Goal: Download file/media

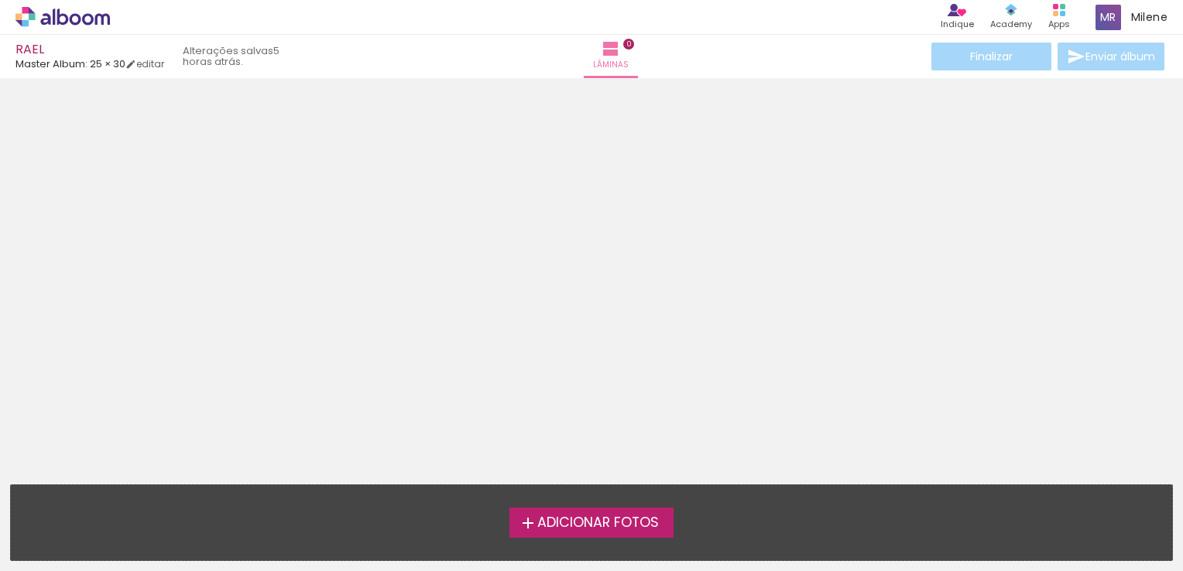
click at [594, 528] on span "Adicionar Fotos" at bounding box center [598, 523] width 122 height 14
click at [0, 0] on input "file" at bounding box center [0, 0] width 0 height 0
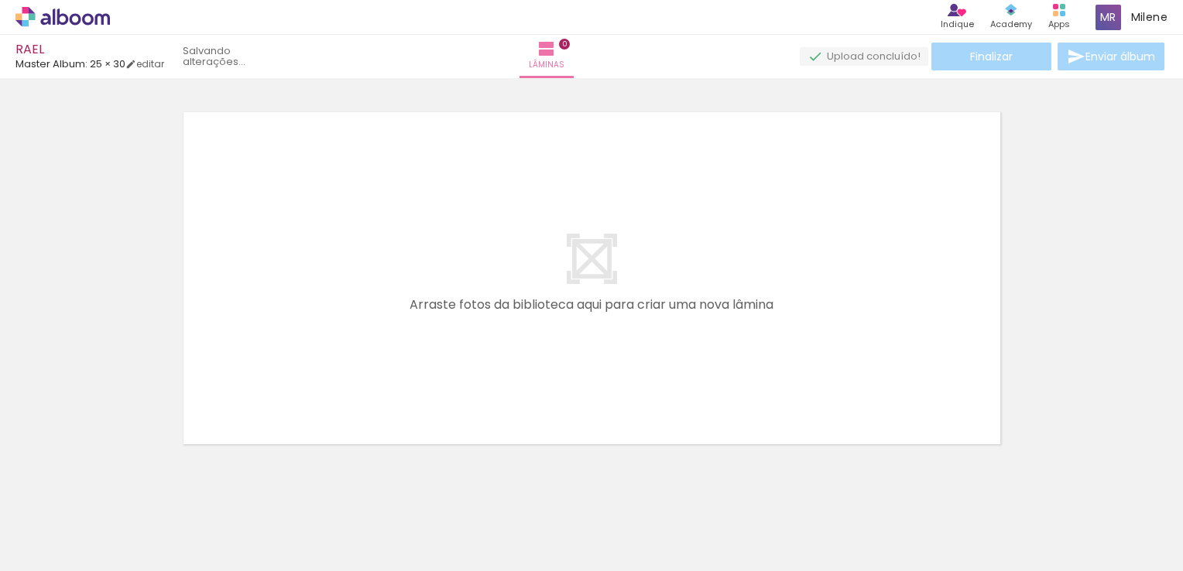
scroll to position [19, 0]
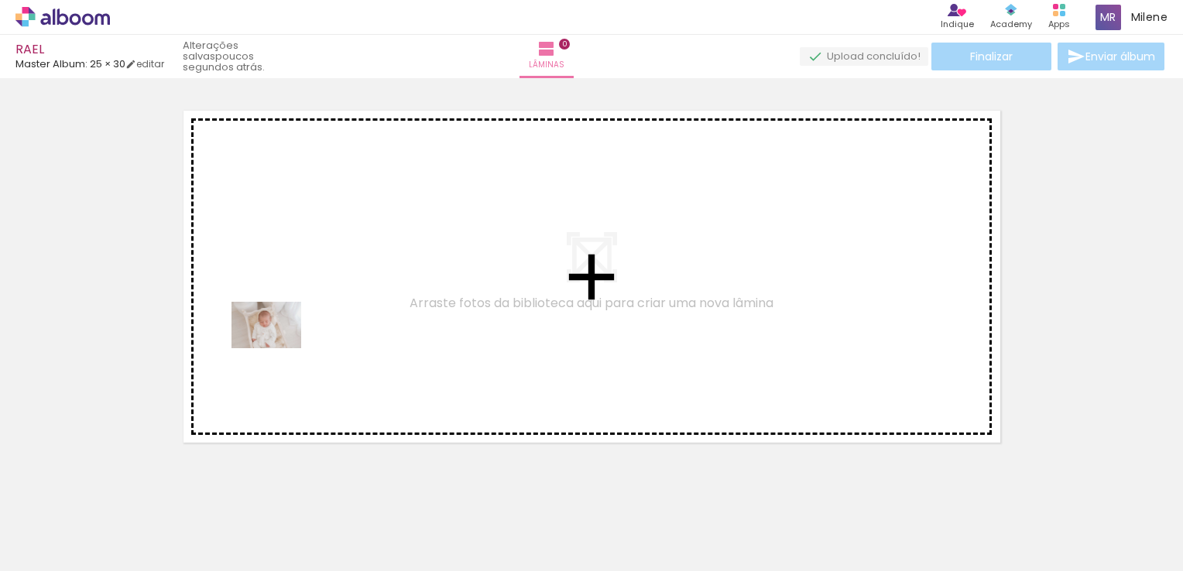
drag, startPoint x: 164, startPoint y: 522, endPoint x: 272, endPoint y: 379, distance: 178.5
click at [279, 348] on quentale-workspace at bounding box center [591, 285] width 1183 height 571
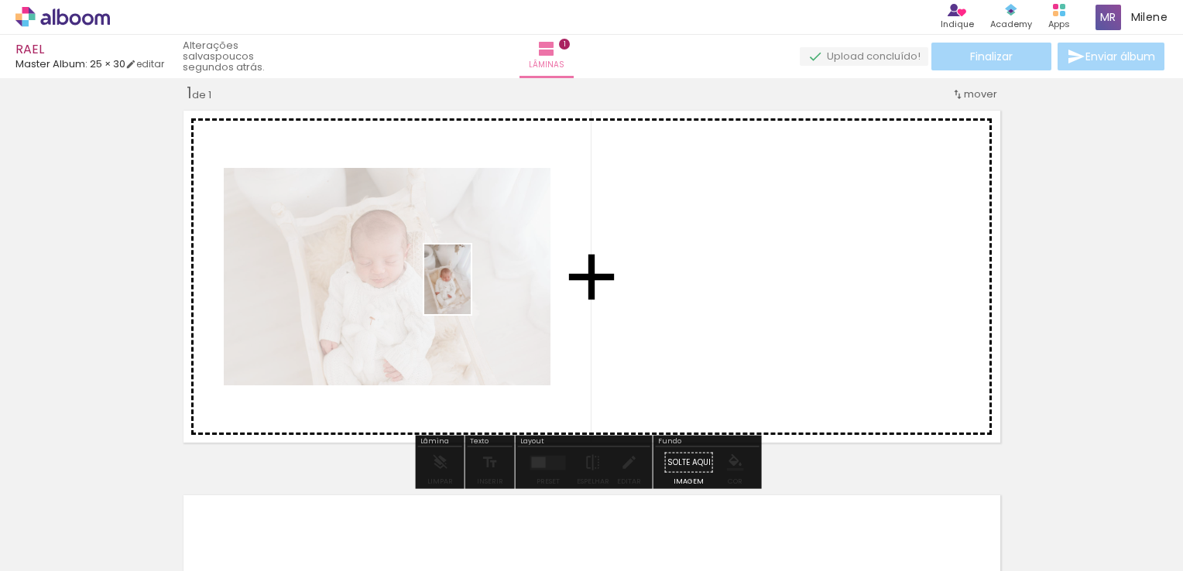
drag, startPoint x: 249, startPoint y: 537, endPoint x: 471, endPoint y: 291, distance: 331.1
click at [471, 291] on quentale-workspace at bounding box center [591, 285] width 1183 height 571
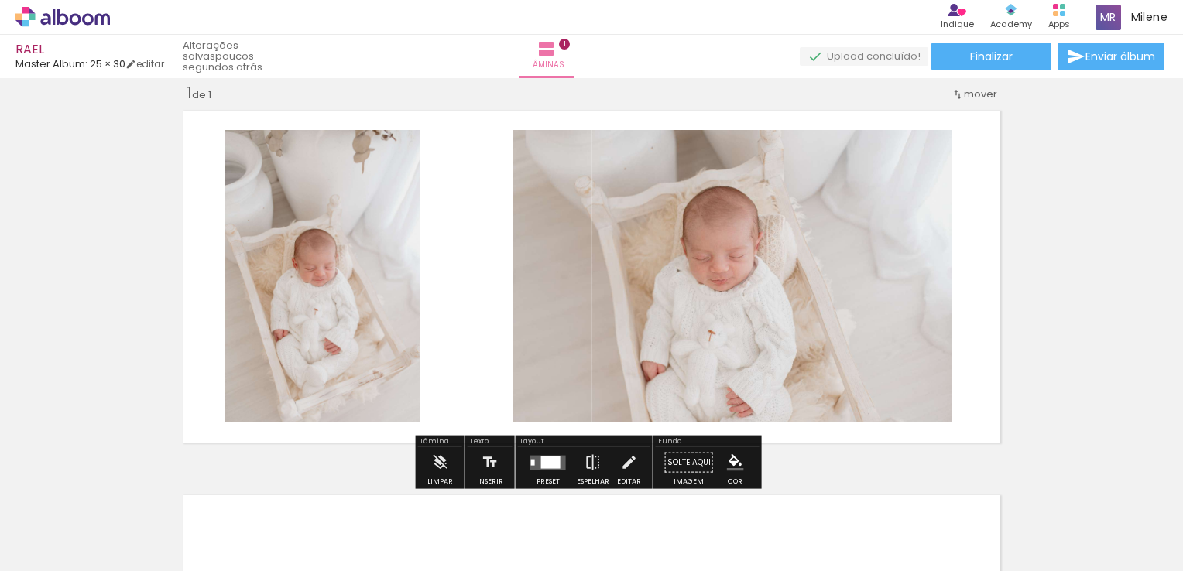
drag, startPoint x: 344, startPoint y: 524, endPoint x: 423, endPoint y: 364, distance: 179.0
click at [358, 497] on div at bounding box center [328, 519] width 70 height 46
click at [432, 346] on quentale-layouter at bounding box center [592, 277] width 831 height 346
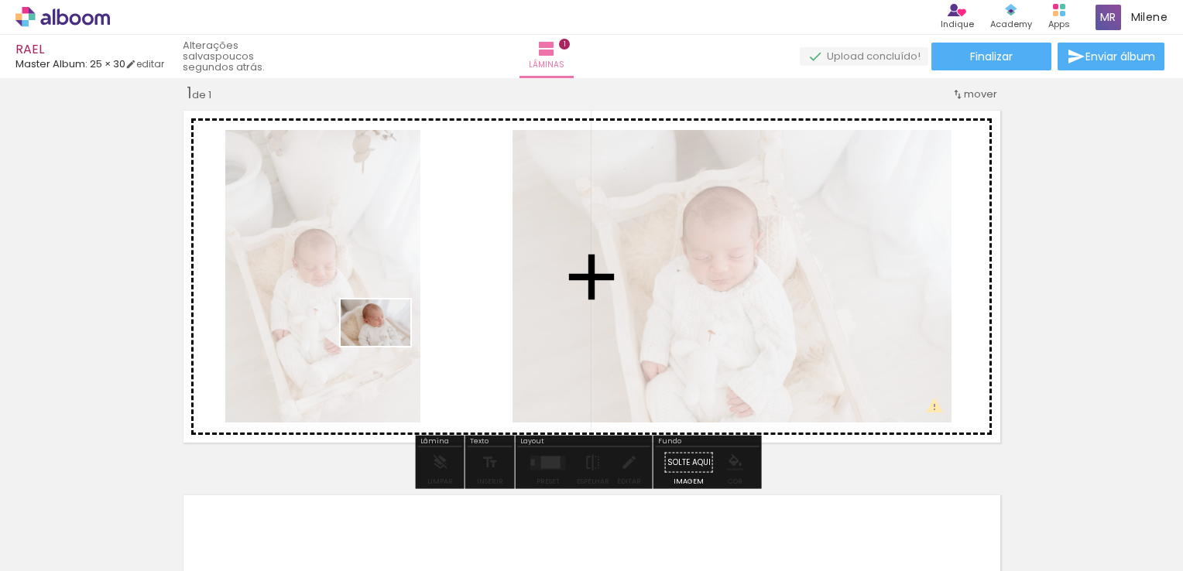
drag, startPoint x: 339, startPoint y: 523, endPoint x: 387, endPoint y: 346, distance: 182.9
click at [387, 346] on quentale-workspace at bounding box center [591, 285] width 1183 height 571
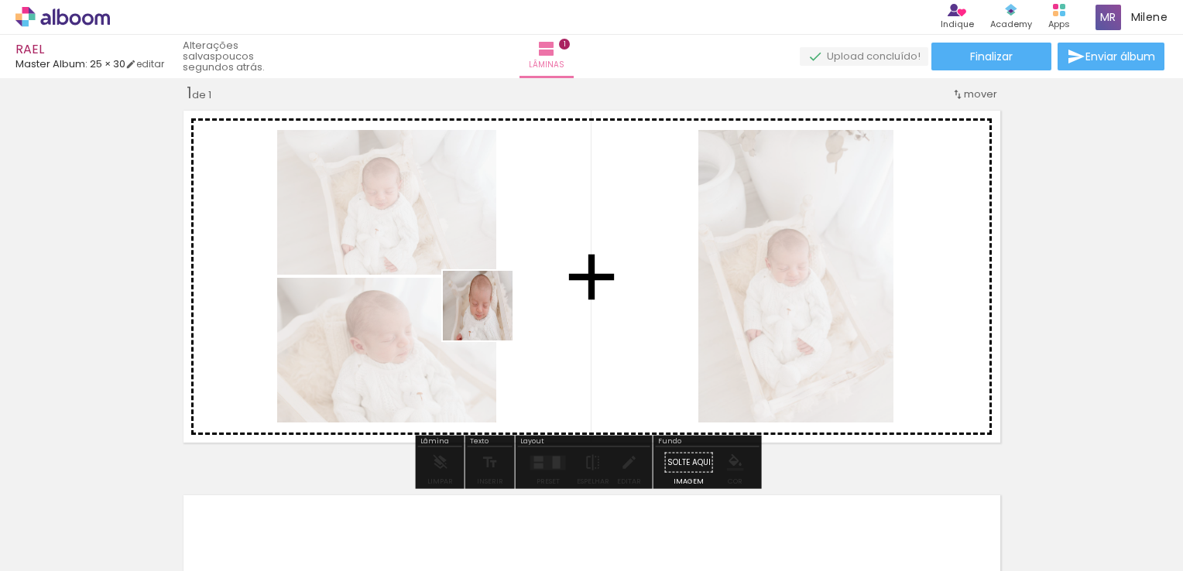
drag, startPoint x: 412, startPoint y: 523, endPoint x: 495, endPoint y: 307, distance: 230.9
click at [495, 307] on quentale-workspace at bounding box center [591, 285] width 1183 height 571
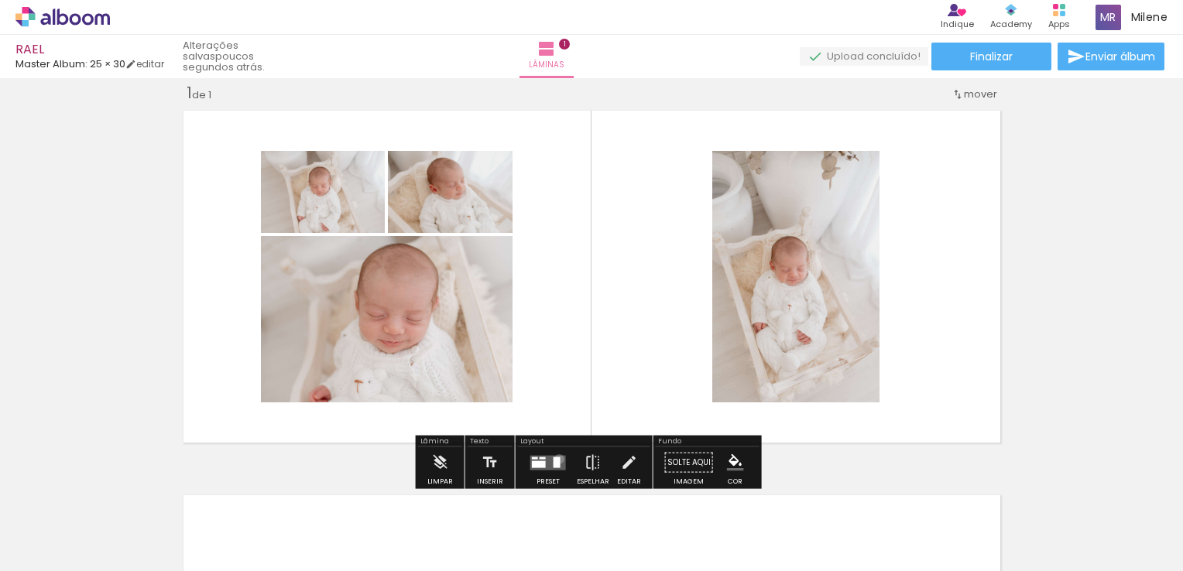
click at [555, 458] on div at bounding box center [557, 462] width 7 height 11
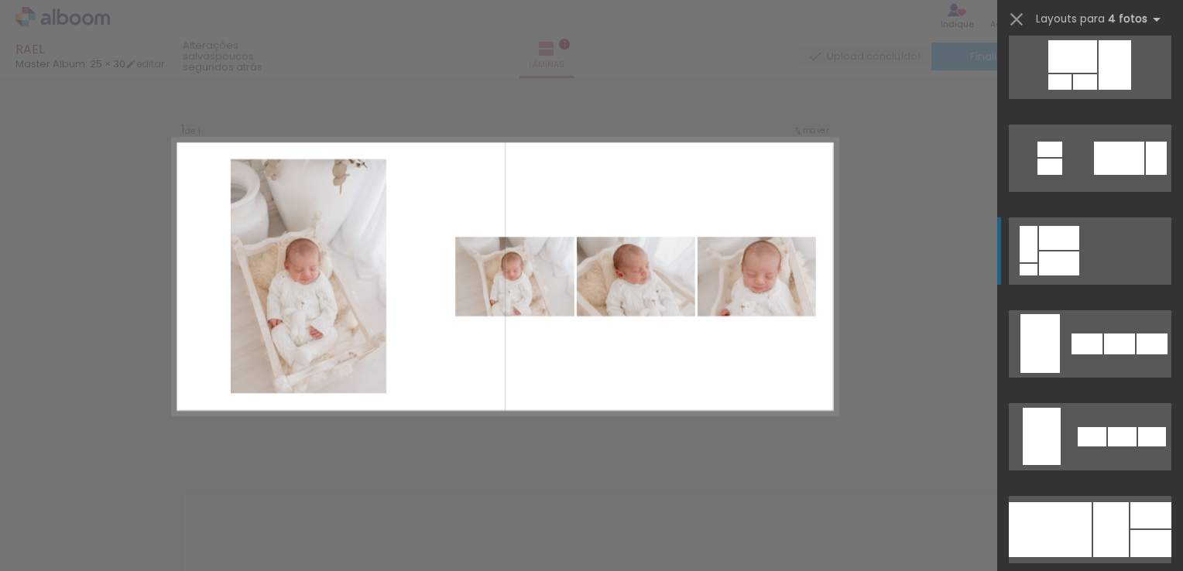
scroll to position [929, 0]
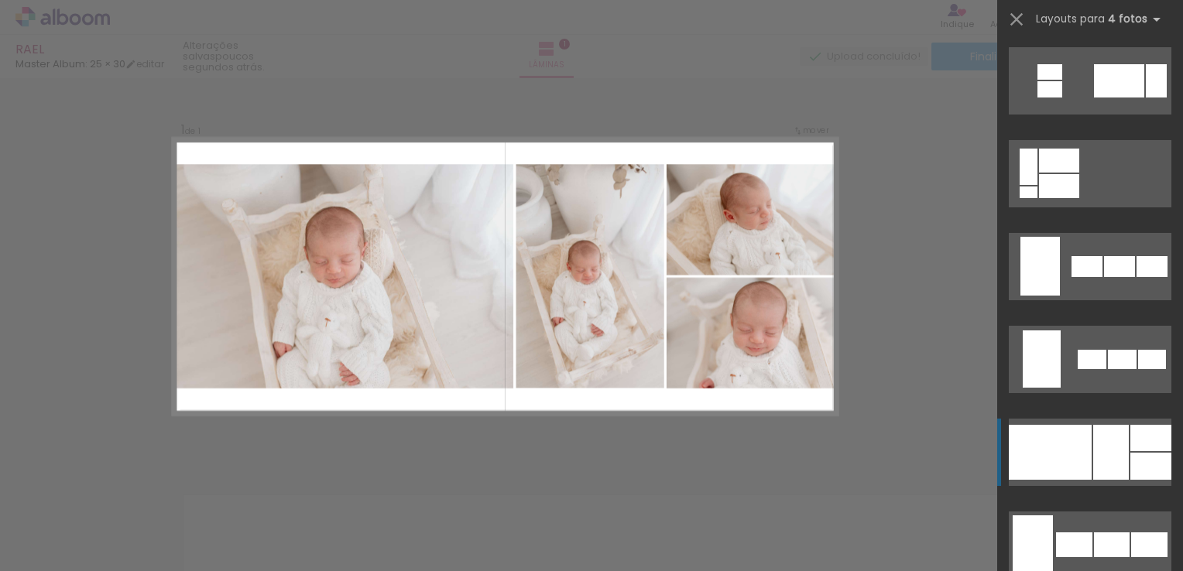
click at [1081, 444] on div at bounding box center [1050, 452] width 83 height 55
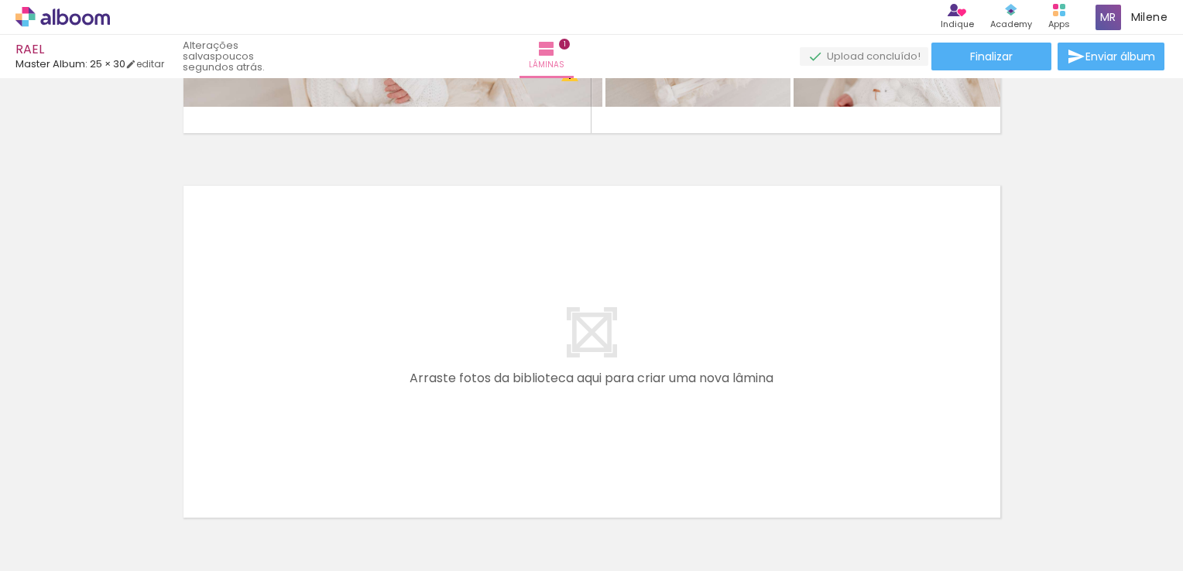
scroll to position [406, 0]
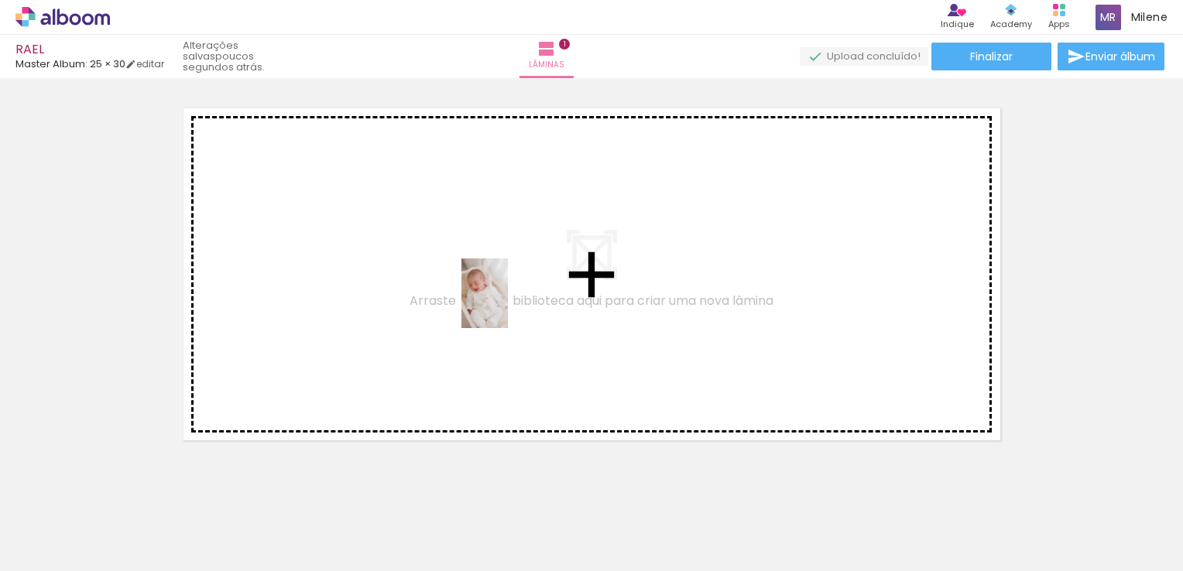
drag, startPoint x: 507, startPoint y: 522, endPoint x: 508, endPoint y: 305, distance: 216.8
click at [508, 305] on quentale-workspace at bounding box center [591, 285] width 1183 height 571
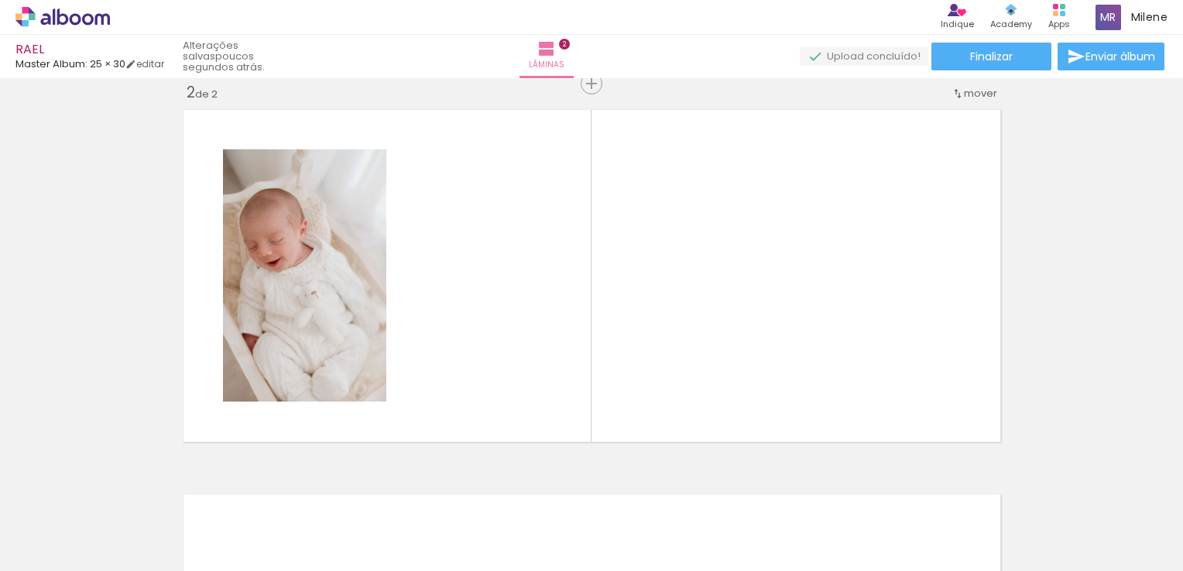
scroll to position [404, 0]
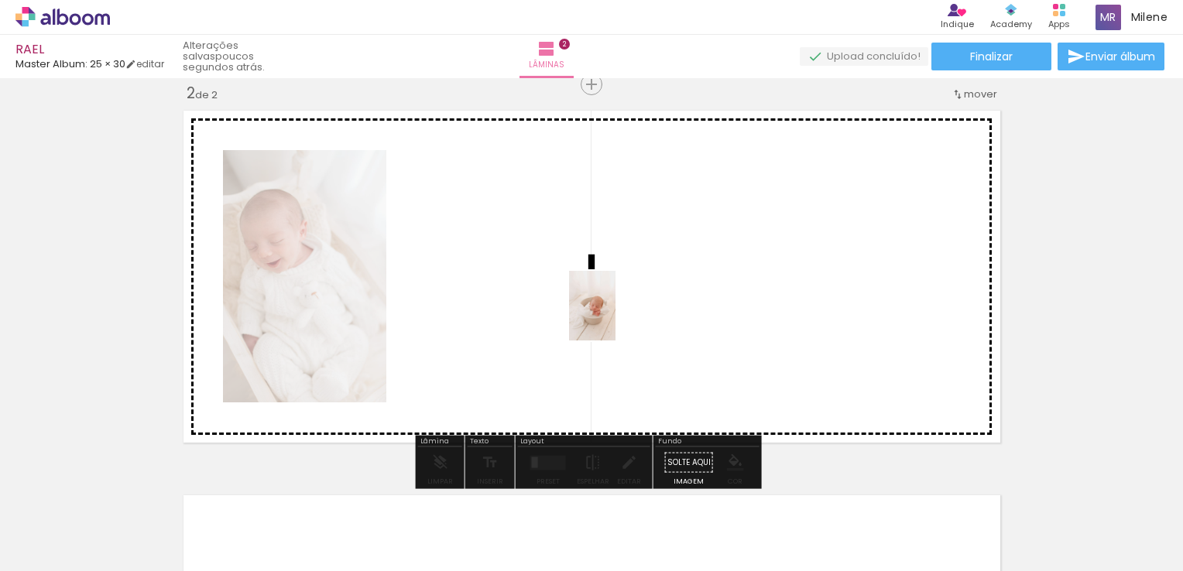
drag, startPoint x: 594, startPoint y: 525, endPoint x: 616, endPoint y: 317, distance: 208.6
click at [616, 317] on quentale-workspace at bounding box center [591, 285] width 1183 height 571
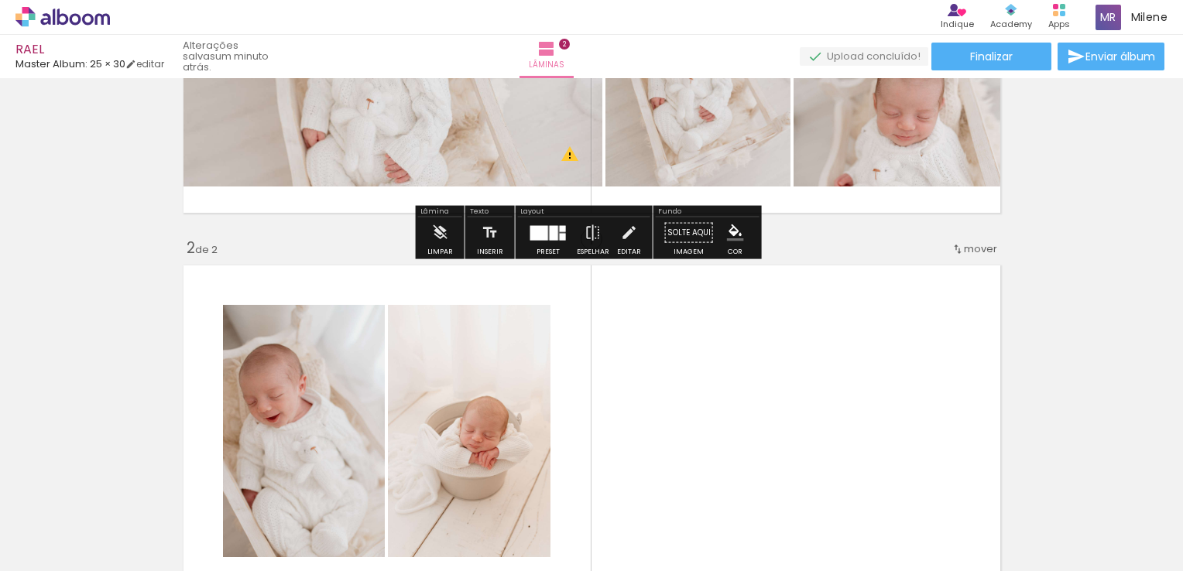
scroll to position [482, 0]
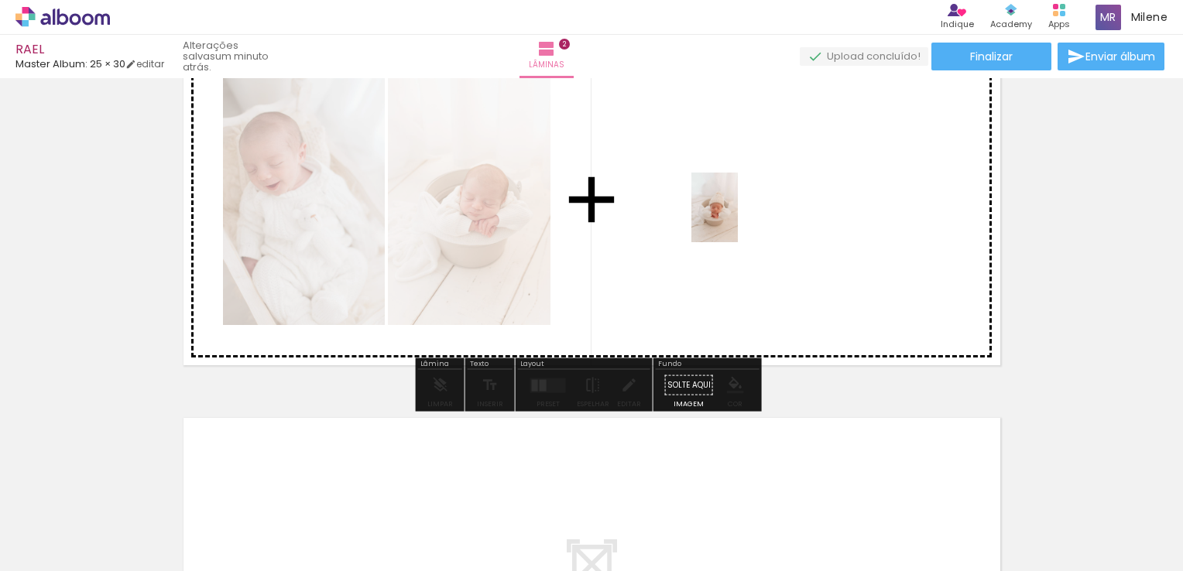
drag, startPoint x: 667, startPoint y: 540, endPoint x: 738, endPoint y: 219, distance: 328.2
click at [738, 219] on quentale-workspace at bounding box center [591, 285] width 1183 height 571
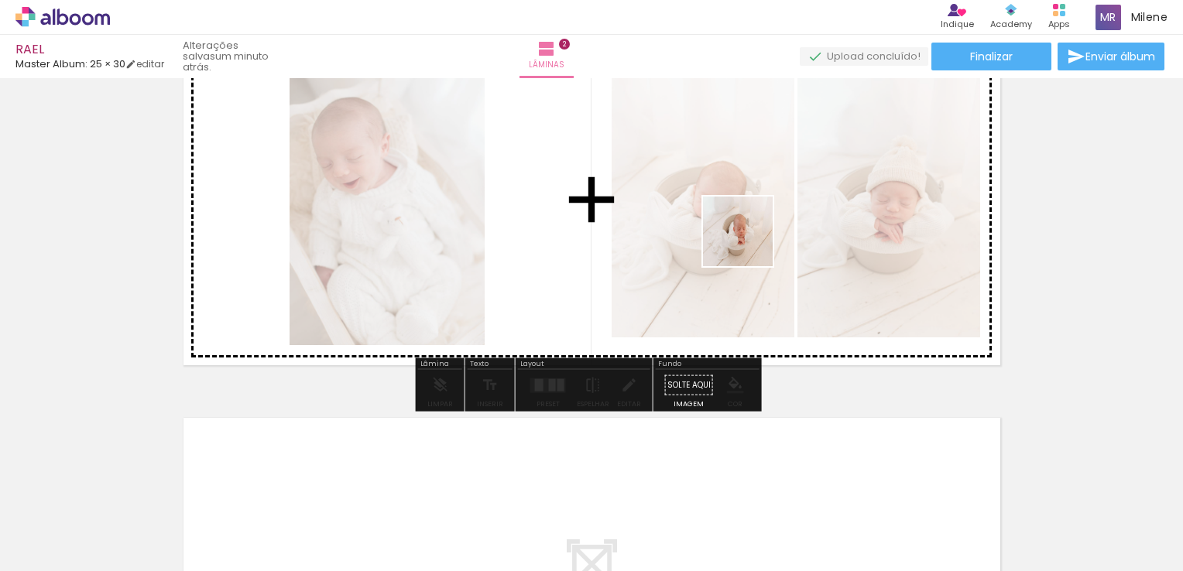
drag, startPoint x: 773, startPoint y: 528, endPoint x: 743, endPoint y: 210, distance: 319.6
click at [743, 210] on quentale-workspace at bounding box center [591, 285] width 1183 height 571
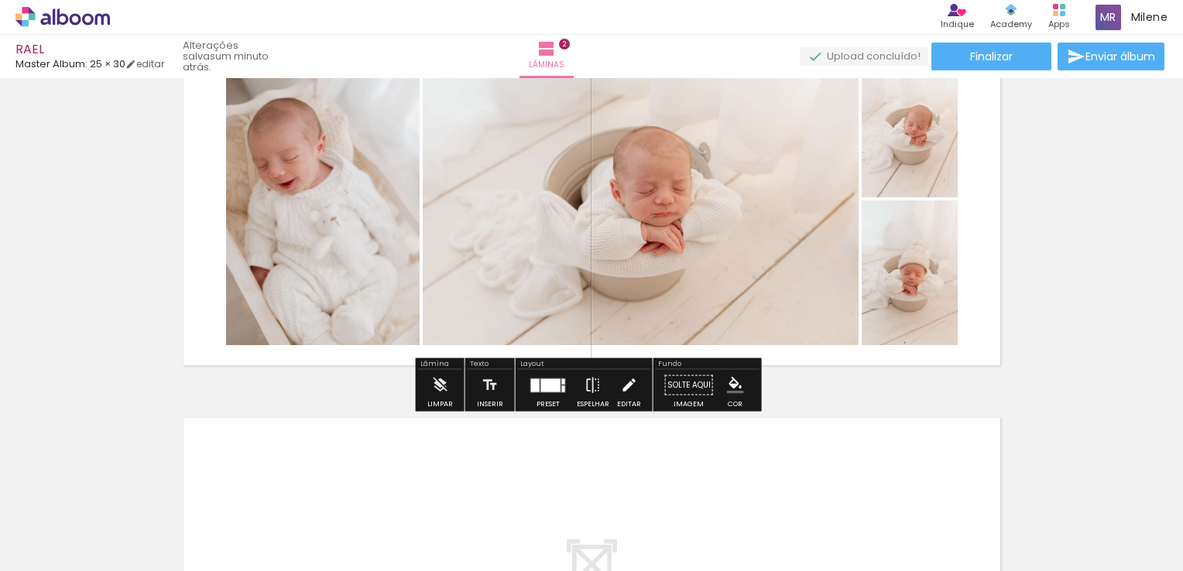
scroll to position [404, 0]
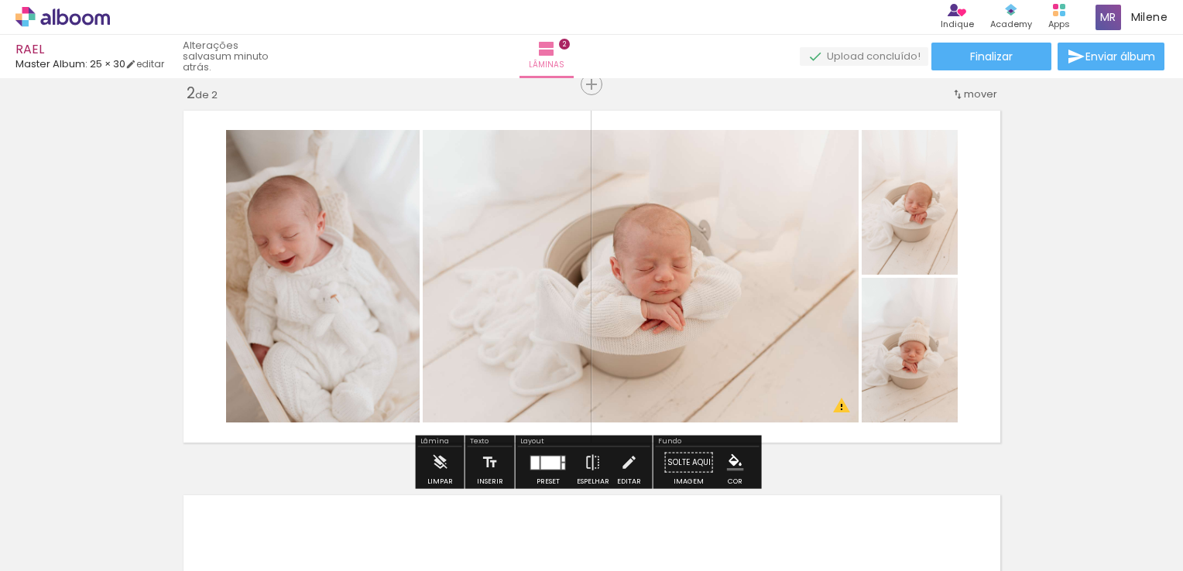
click at [545, 469] on div at bounding box center [548, 462] width 42 height 31
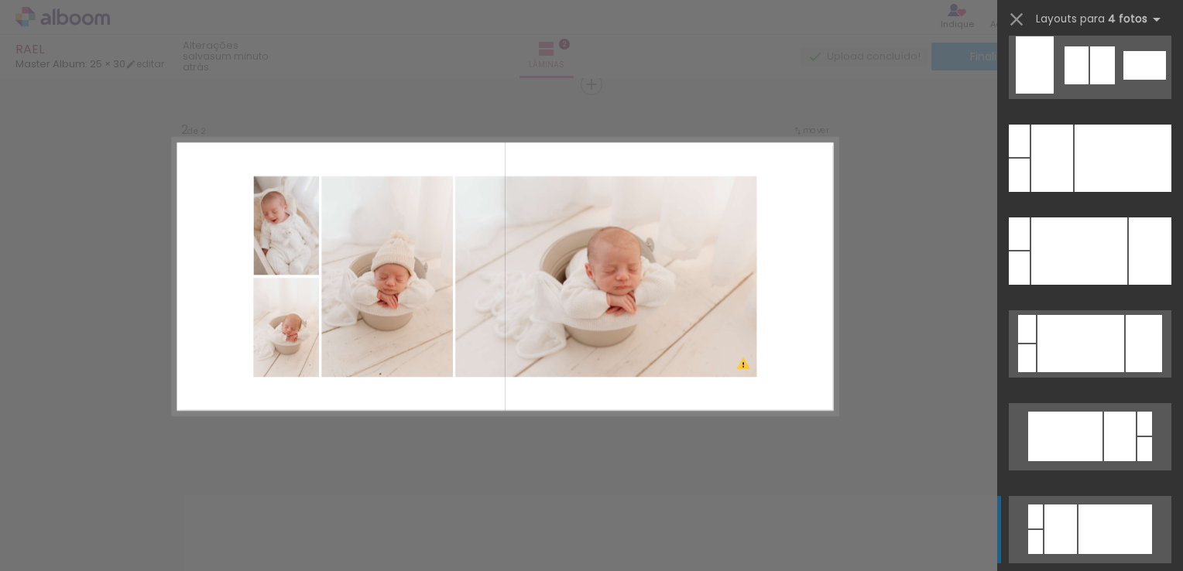
scroll to position [77, 0]
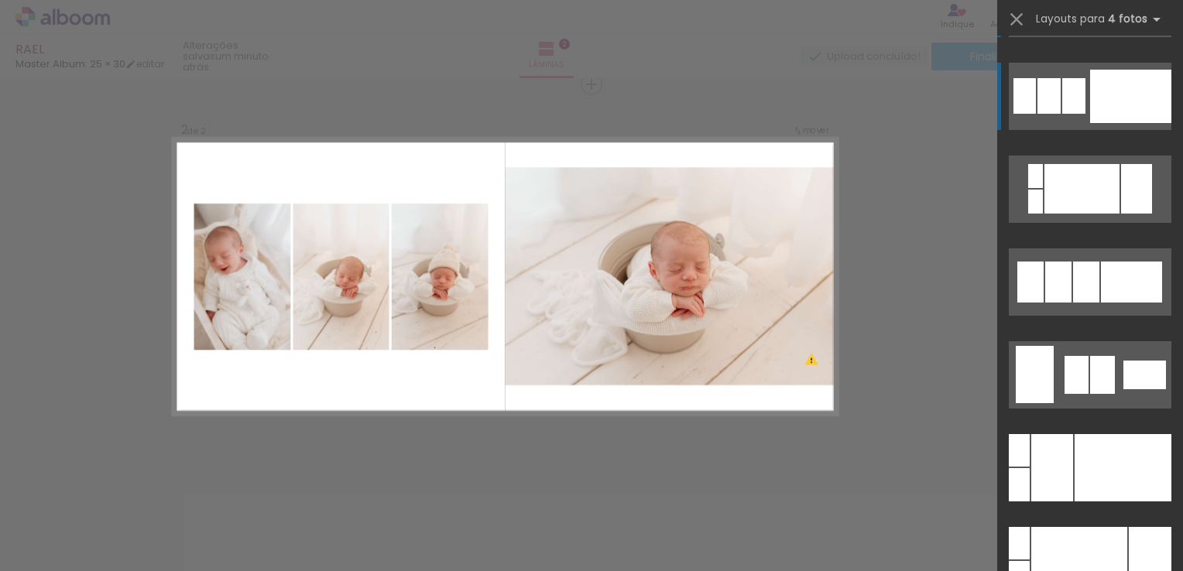
click at [1090, 101] on div at bounding box center [1130, 96] width 81 height 53
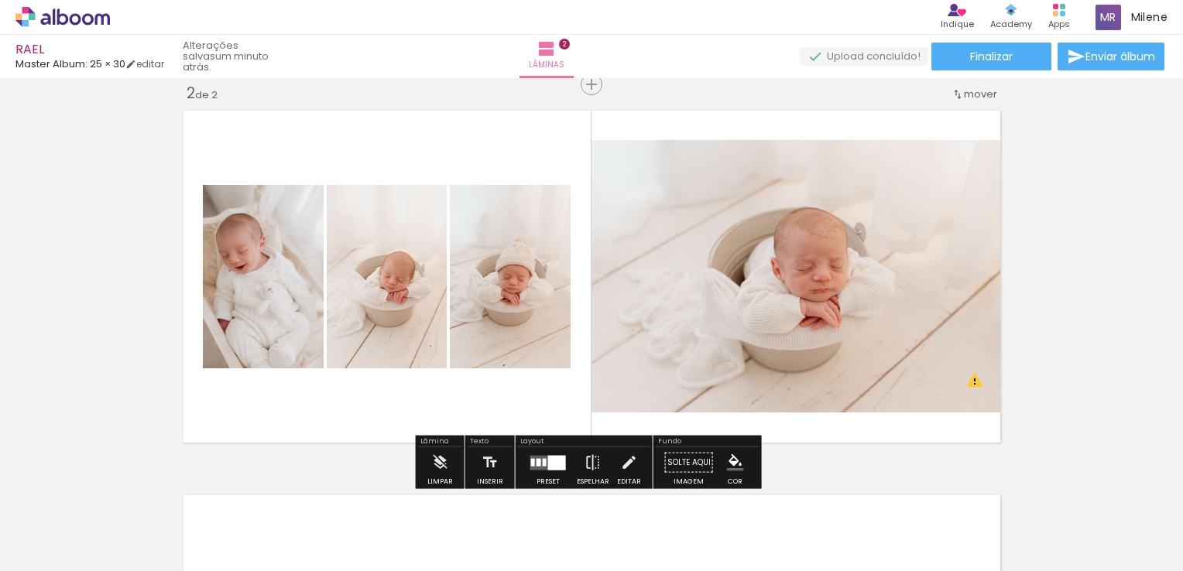
click at [542, 457] on quentale-layouter at bounding box center [548, 462] width 36 height 15
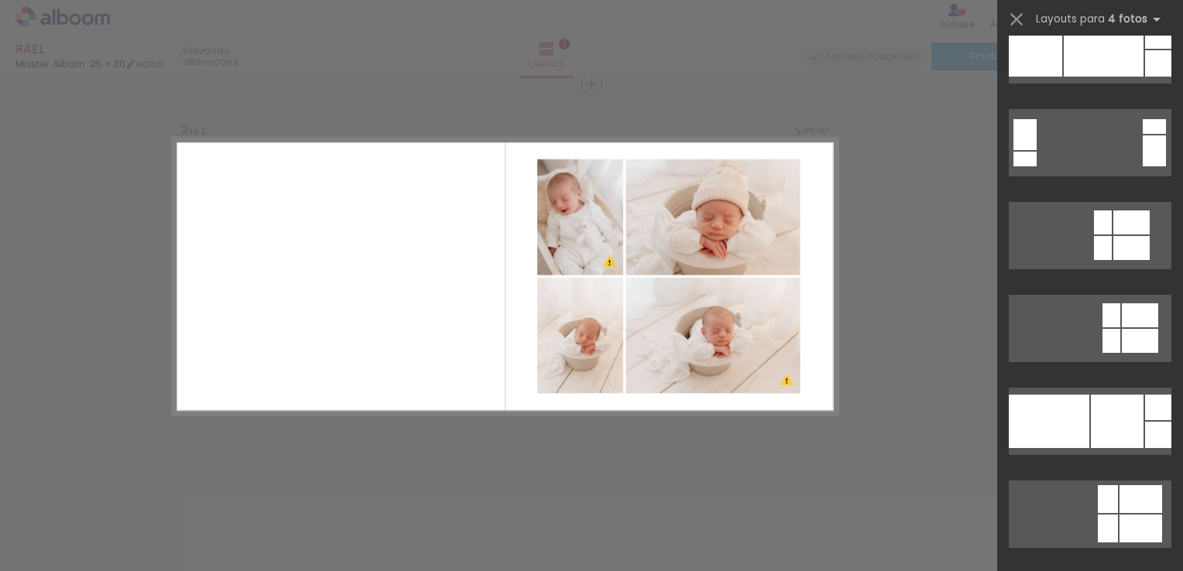
scroll to position [14865, 0]
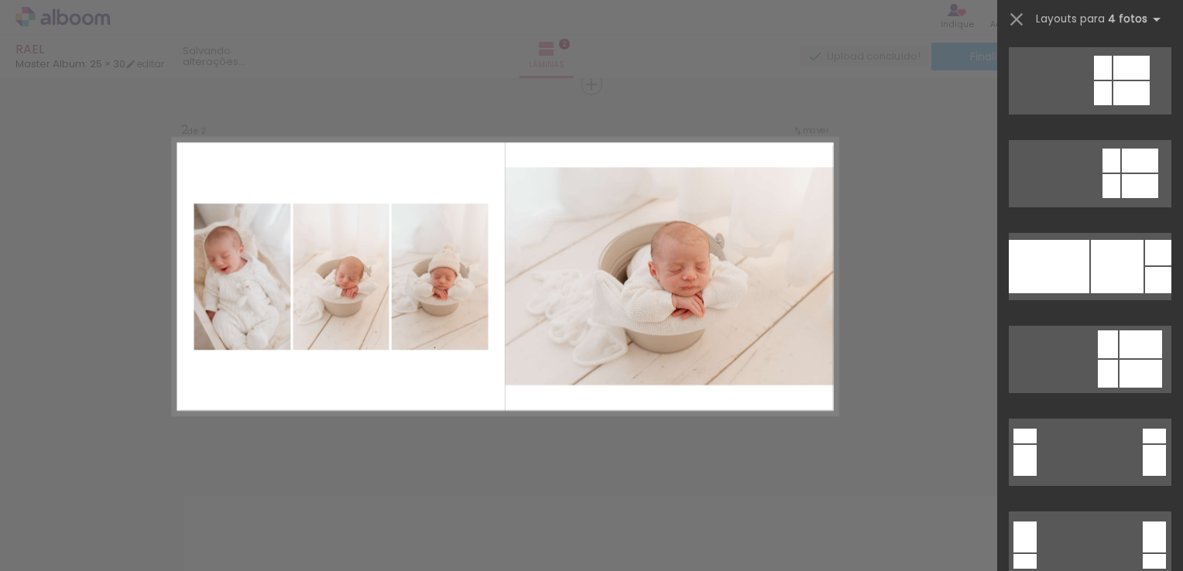
click at [948, 307] on div "Confirmar Cancelar" at bounding box center [591, 270] width 1183 height 1192
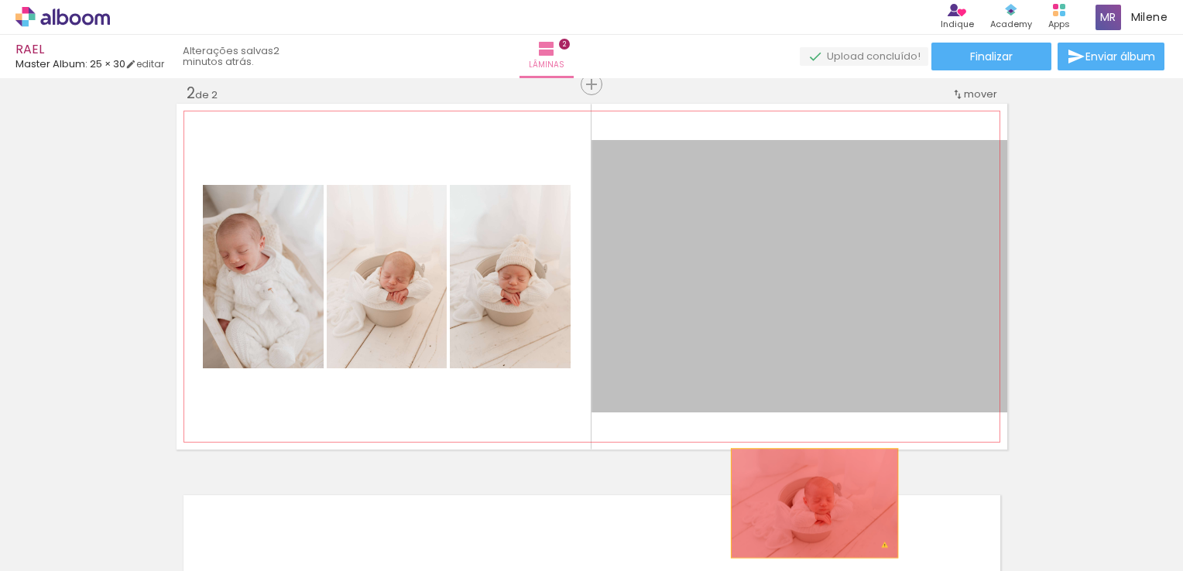
drag, startPoint x: 838, startPoint y: 334, endPoint x: 808, endPoint y: 503, distance: 172.1
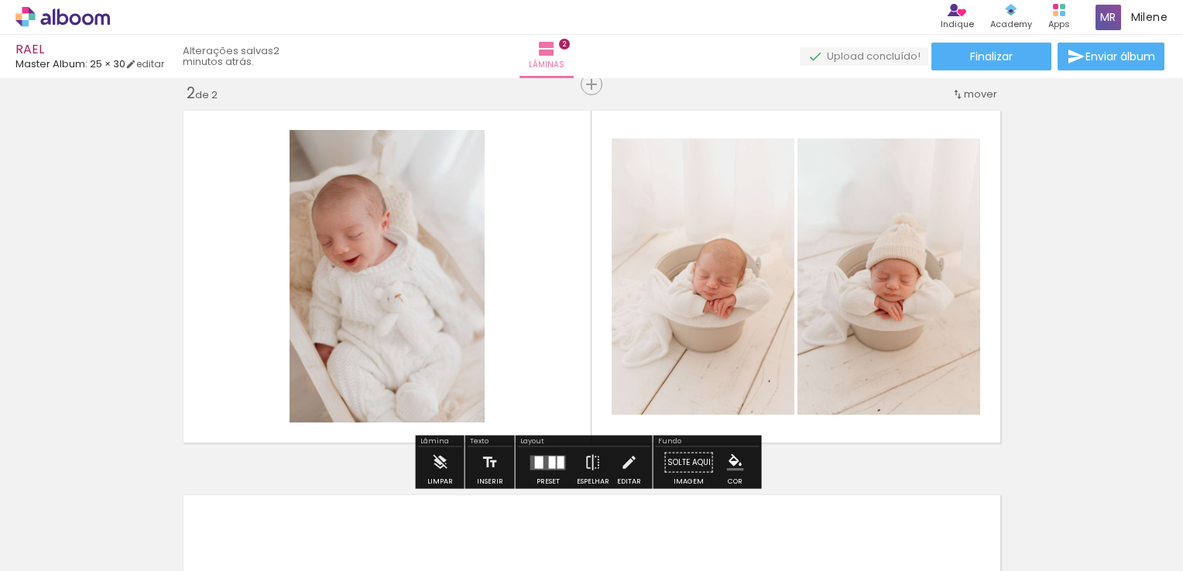
click at [551, 466] on quentale-layouter at bounding box center [548, 462] width 36 height 15
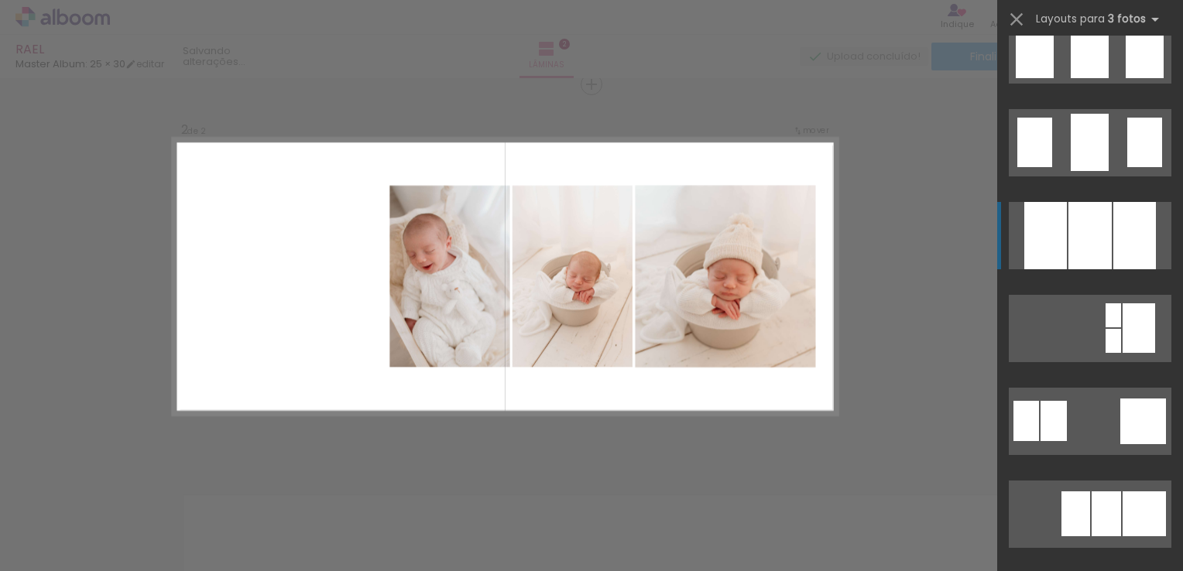
scroll to position [1394, 0]
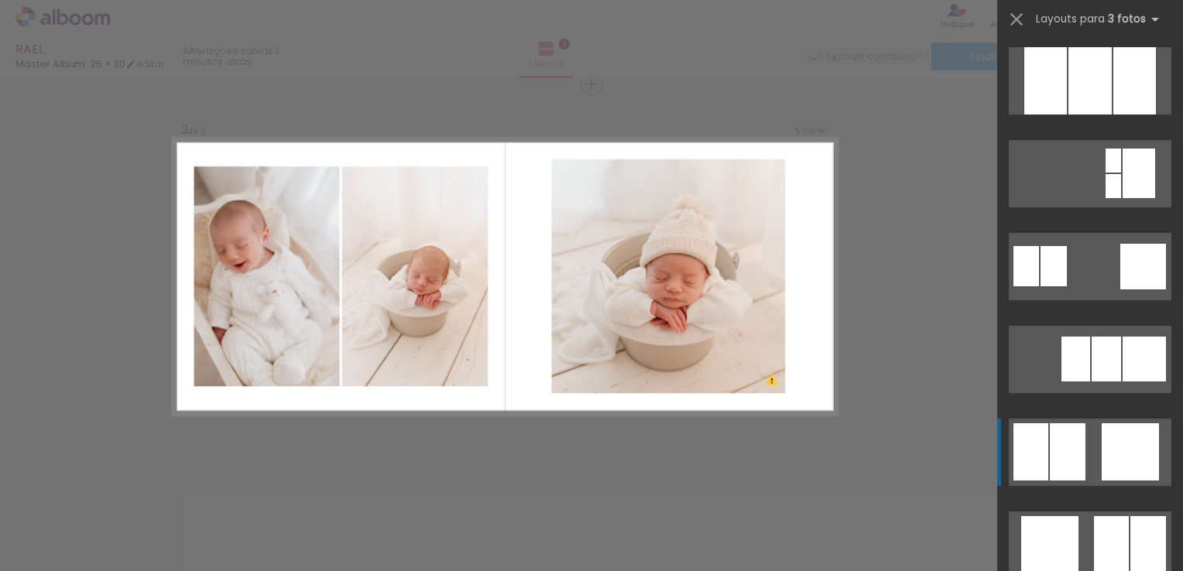
click at [1093, 454] on quentale-layouter at bounding box center [1090, 452] width 163 height 67
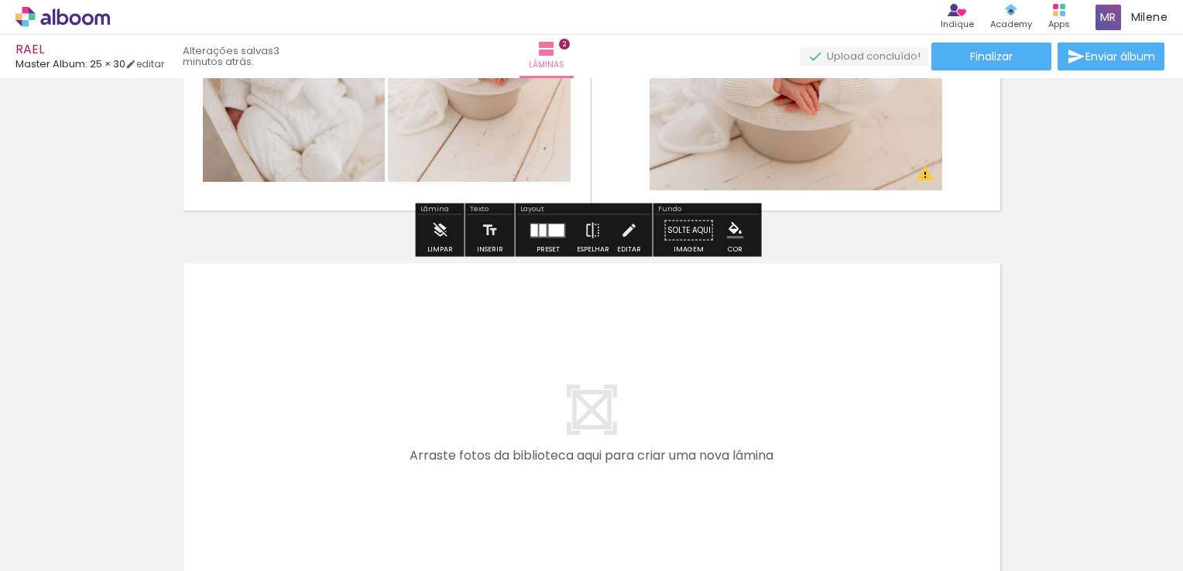
scroll to position [791, 0]
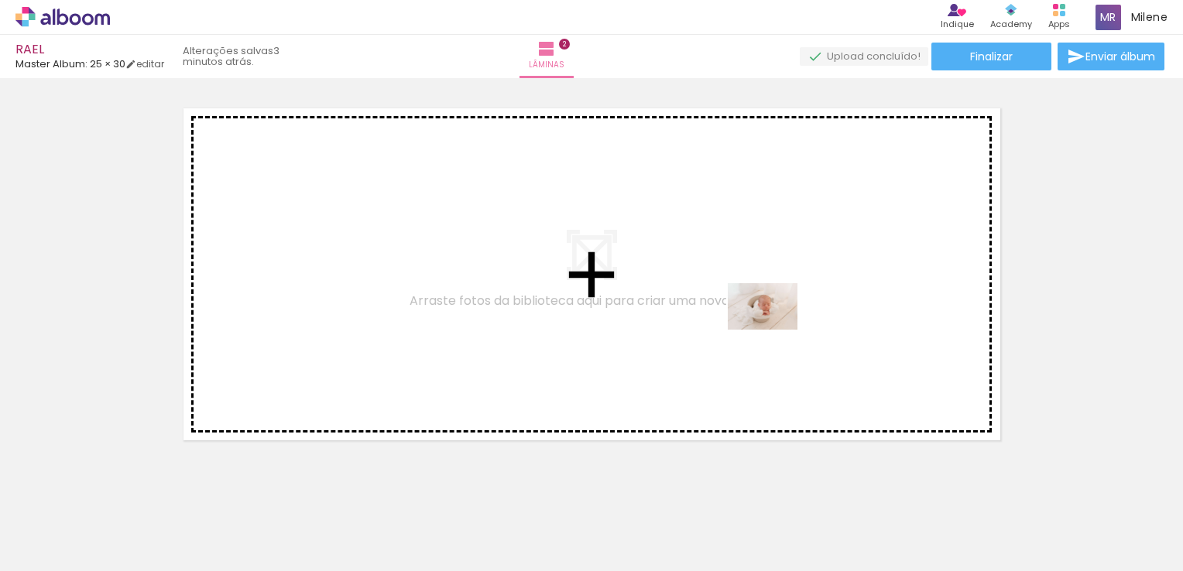
drag, startPoint x: 780, startPoint y: 531, endPoint x: 774, endPoint y: 324, distance: 207.6
click at [774, 324] on quentale-workspace at bounding box center [591, 285] width 1183 height 571
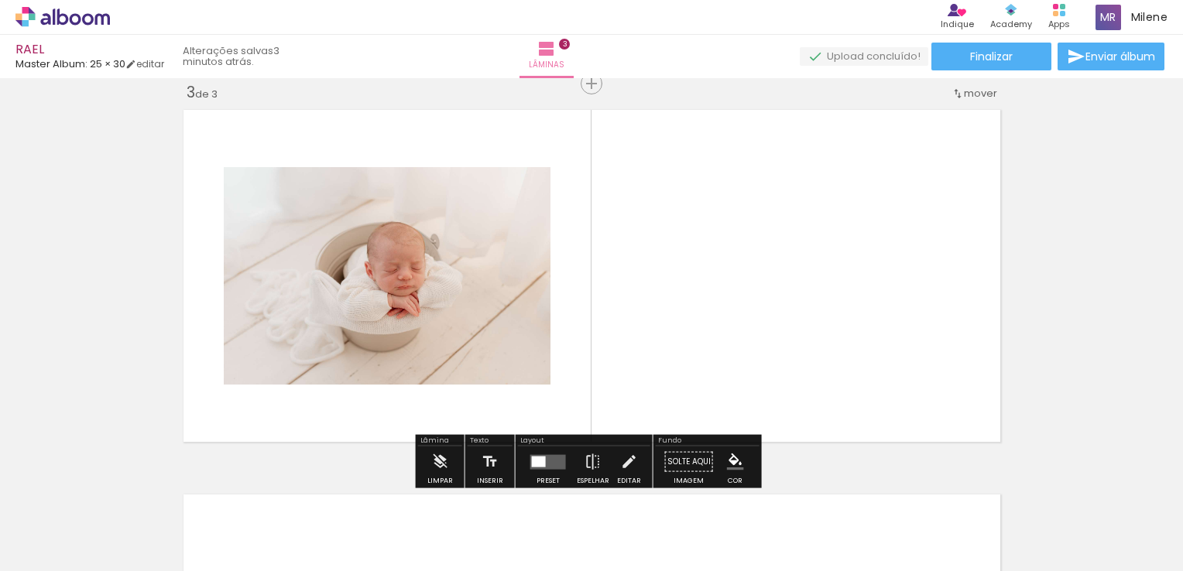
scroll to position [789, 0]
click at [551, 463] on quentale-layouter at bounding box center [548, 462] width 36 height 15
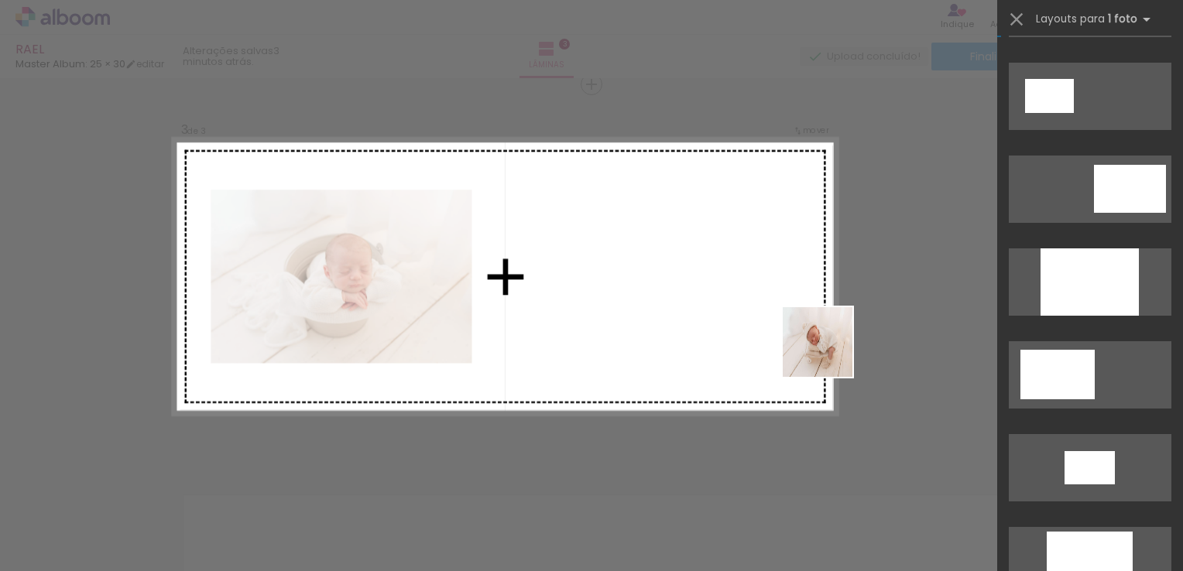
scroll to position [0, 0]
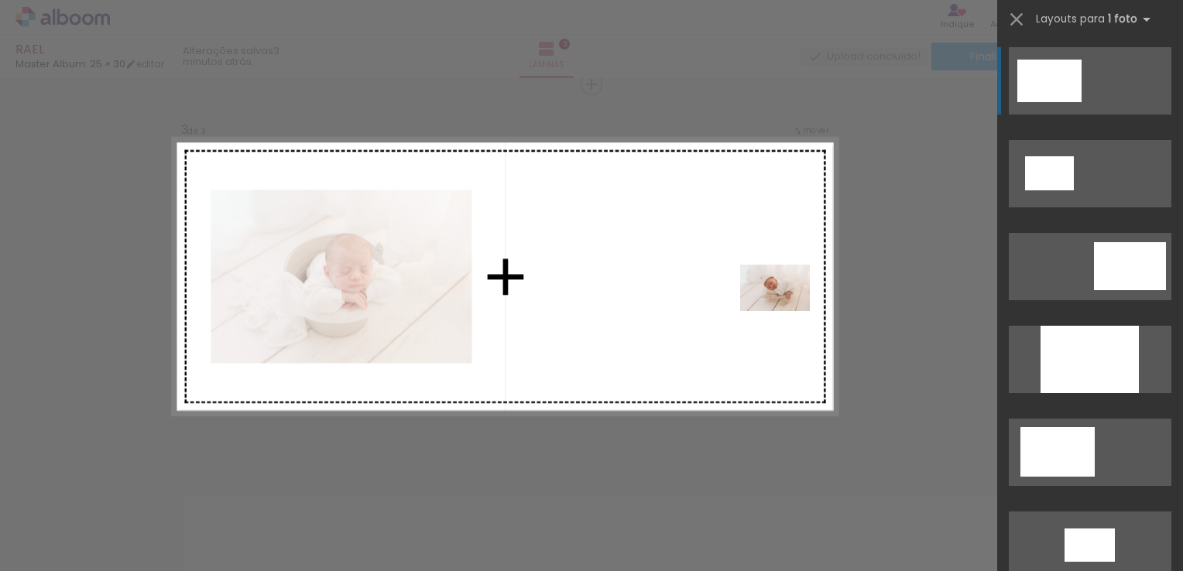
drag, startPoint x: 834, startPoint y: 522, endPoint x: 787, endPoint y: 311, distance: 215.8
click at [787, 311] on quentale-workspace at bounding box center [591, 285] width 1183 height 571
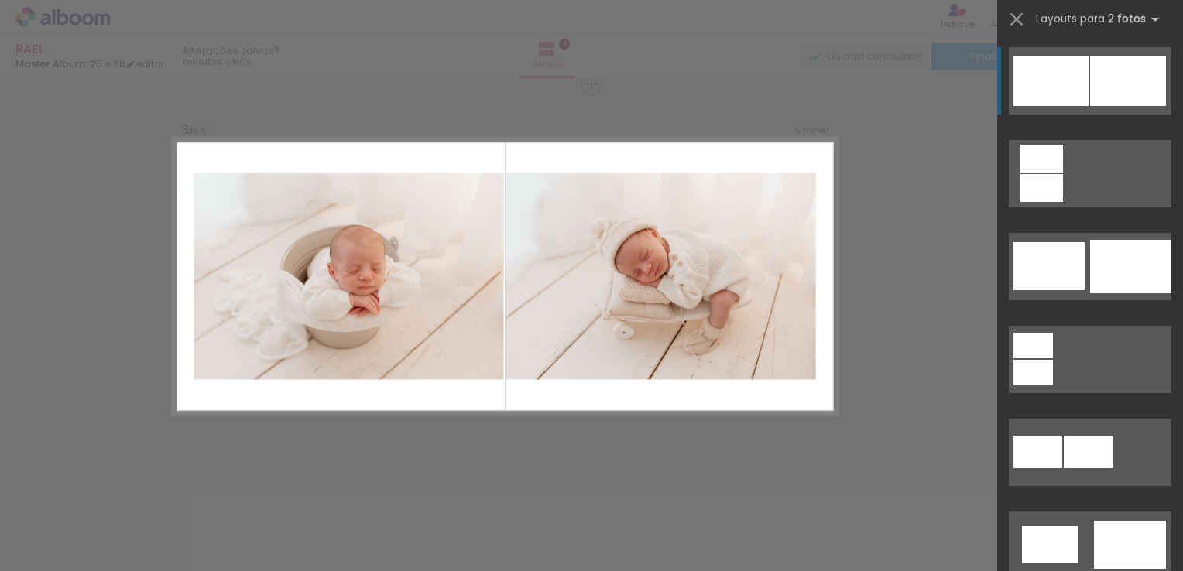
click at [948, 335] on div "Confirmar Cancelar" at bounding box center [591, 77] width 1183 height 1576
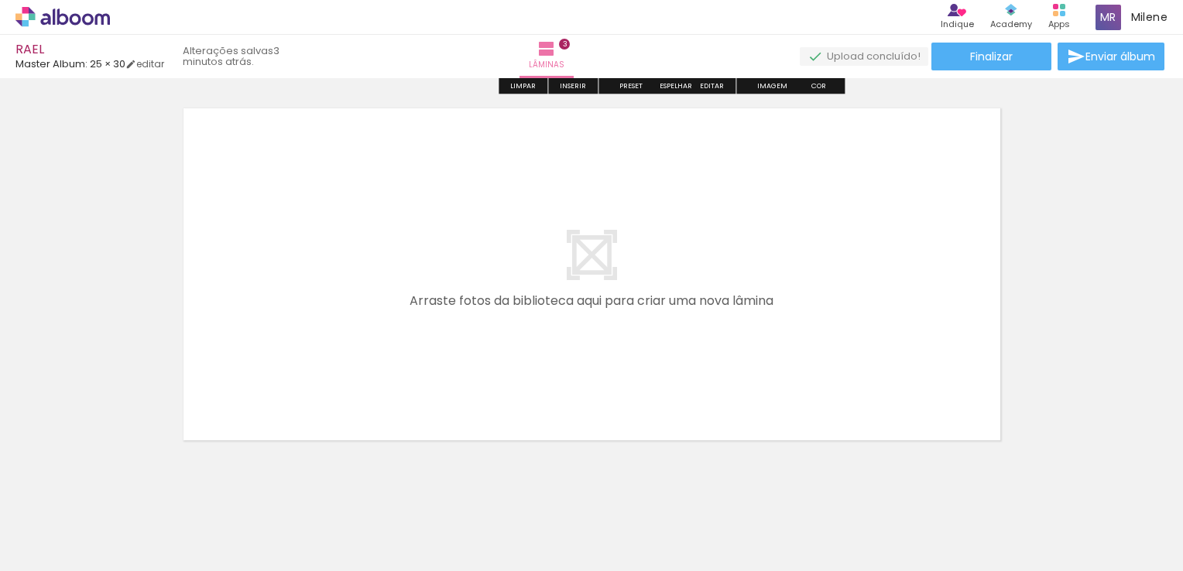
scroll to position [1202, 0]
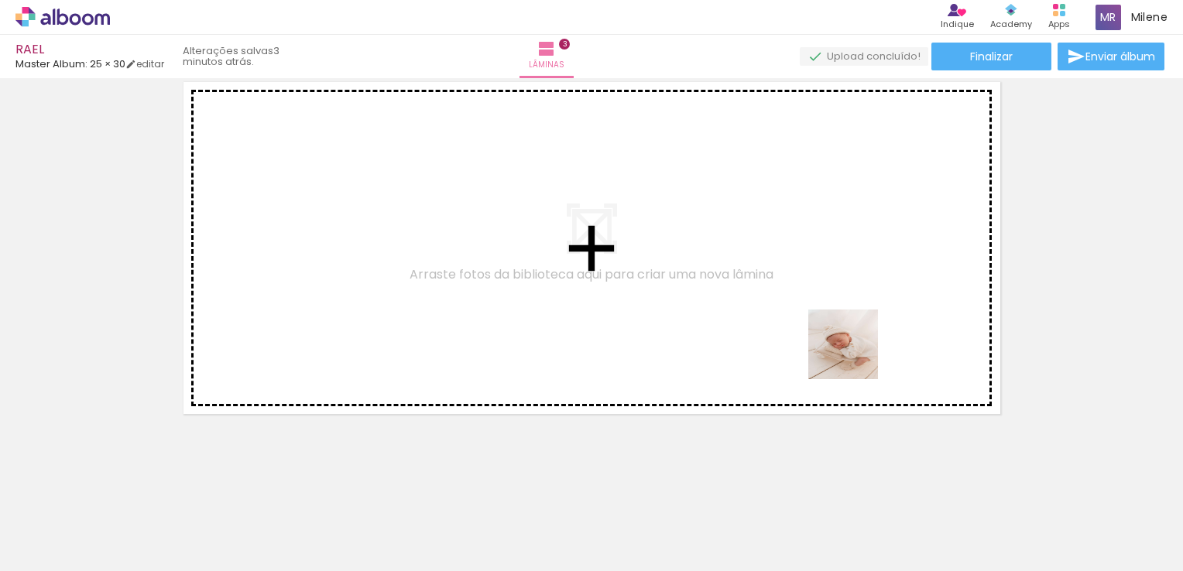
drag, startPoint x: 933, startPoint y: 528, endPoint x: 825, endPoint y: 278, distance: 272.2
click at [825, 278] on quentale-workspace at bounding box center [591, 285] width 1183 height 571
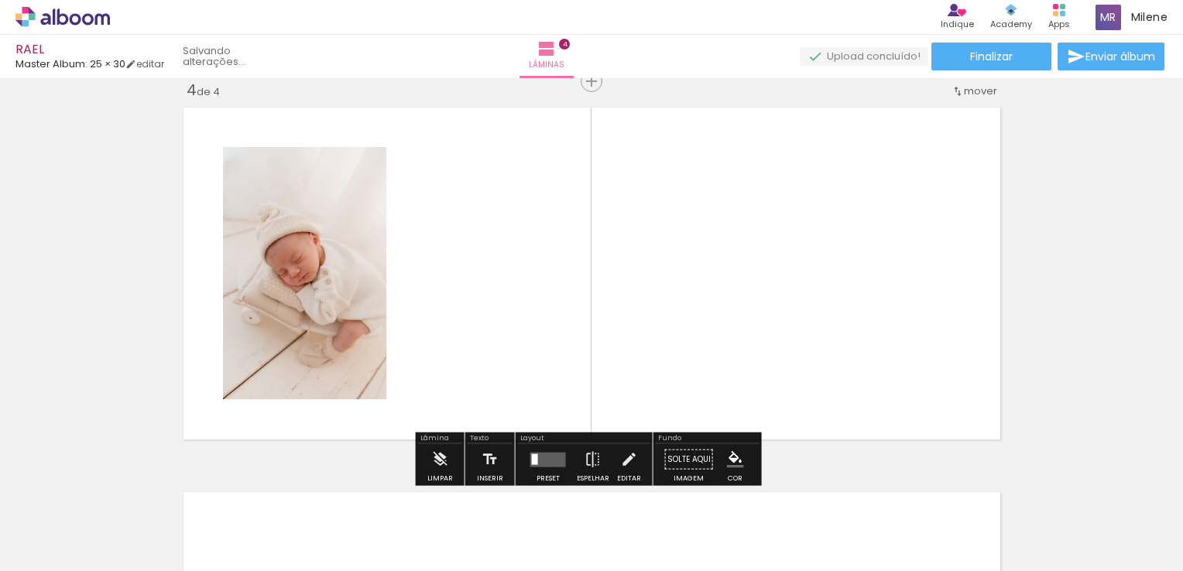
scroll to position [1174, 0]
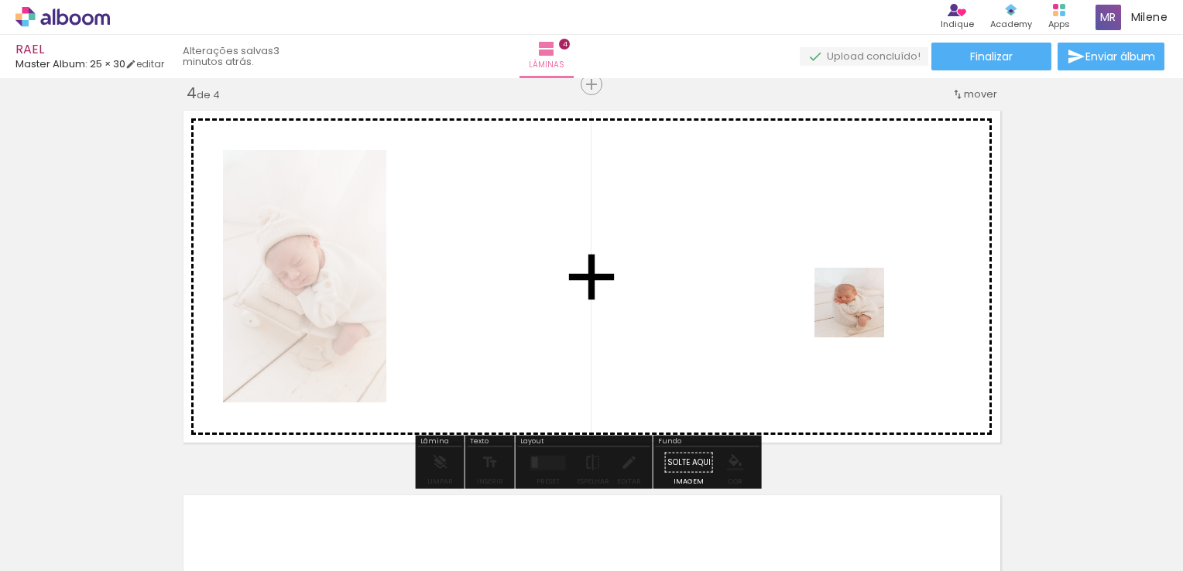
drag, startPoint x: 1015, startPoint y: 503, endPoint x: 856, endPoint y: 307, distance: 252.7
click at [856, 307] on quentale-workspace at bounding box center [591, 285] width 1183 height 571
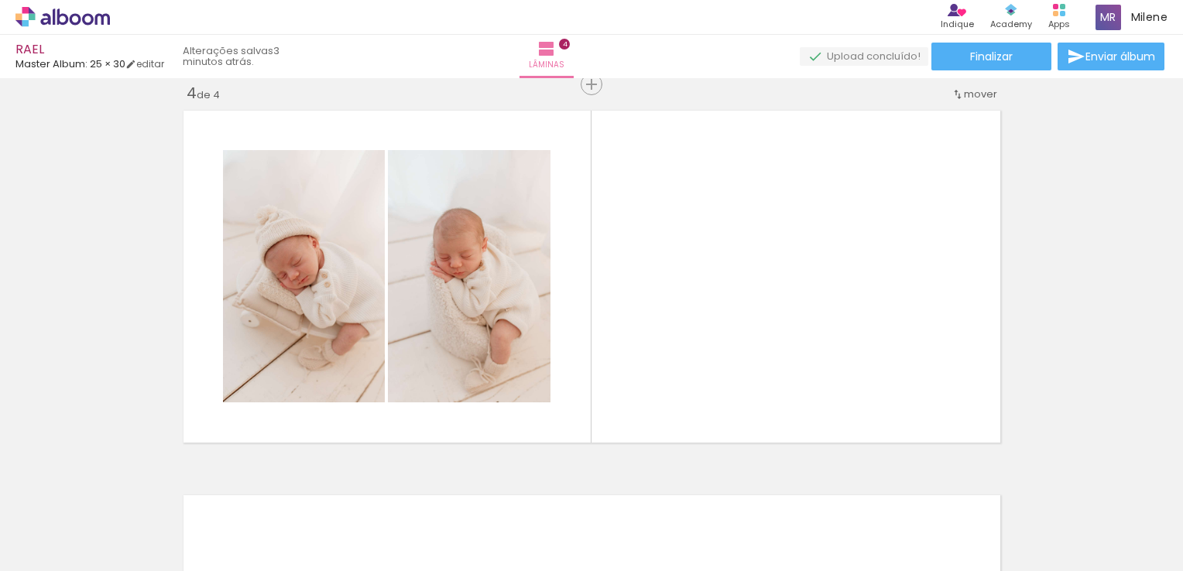
scroll to position [0, 390]
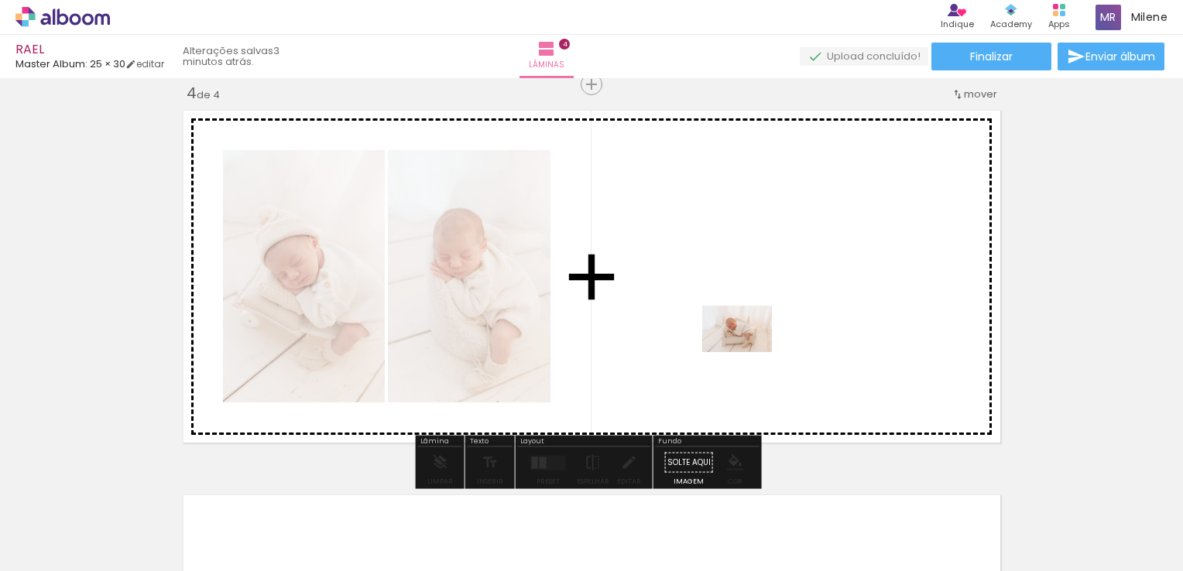
drag, startPoint x: 716, startPoint y: 522, endPoint x: 749, endPoint y: 352, distance: 172.6
click at [749, 352] on quentale-workspace at bounding box center [591, 285] width 1183 height 571
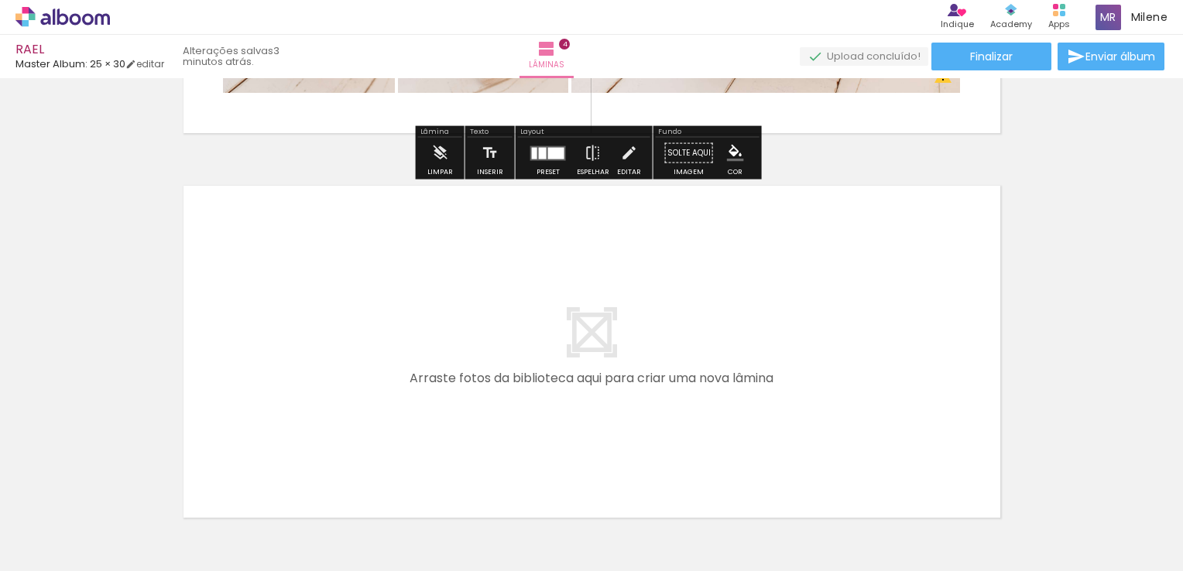
scroll to position [1561, 0]
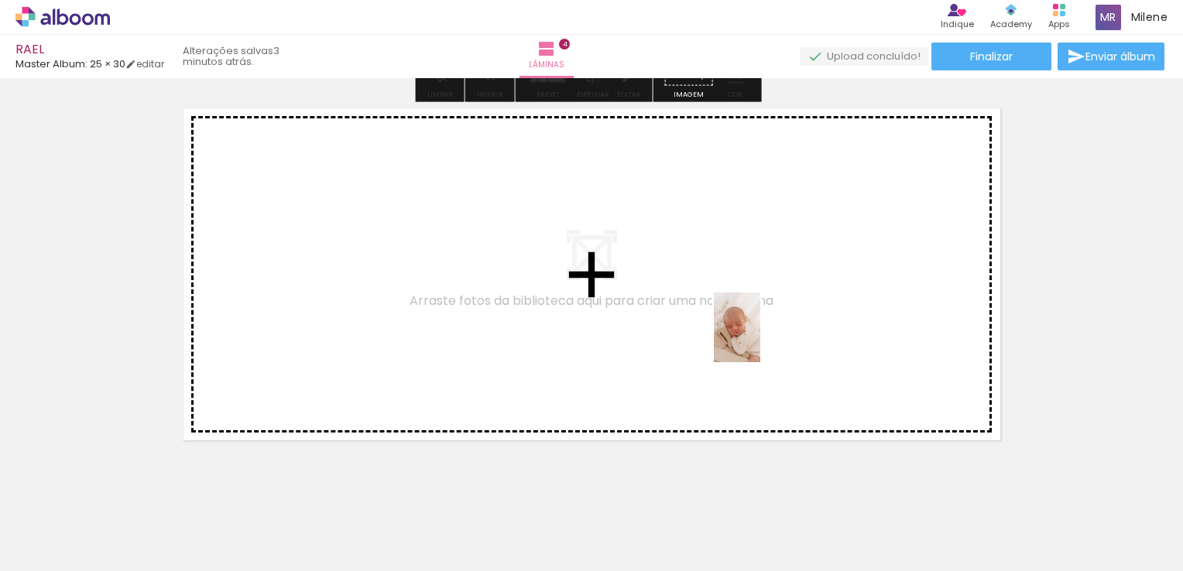
drag, startPoint x: 817, startPoint y: 535, endPoint x: 760, endPoint y: 339, distance: 203.9
click at [760, 339] on quentale-workspace at bounding box center [591, 285] width 1183 height 571
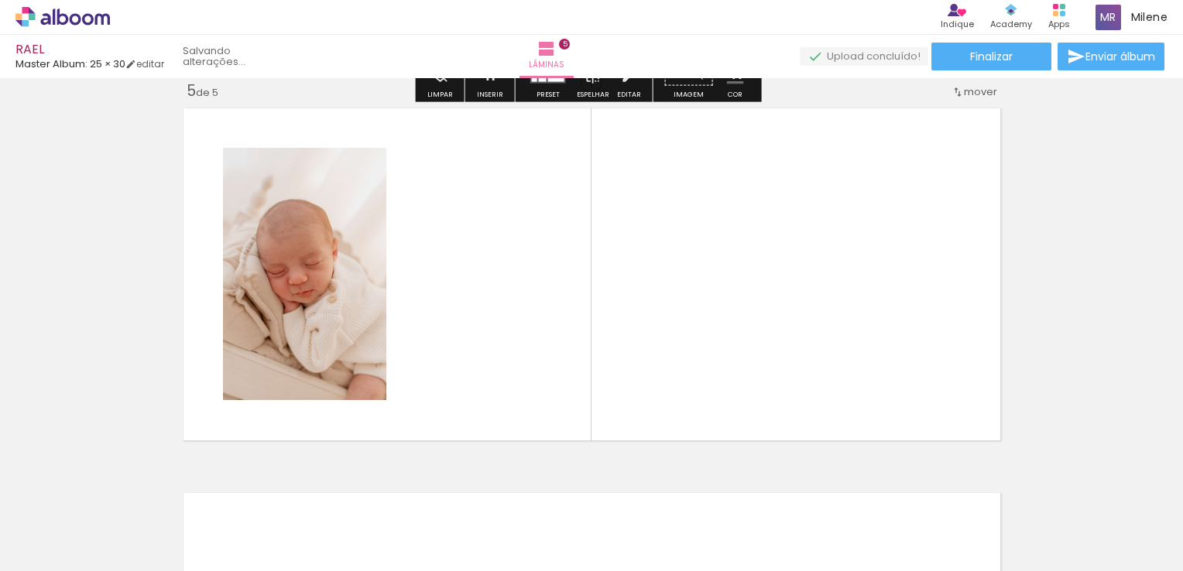
scroll to position [1559, 0]
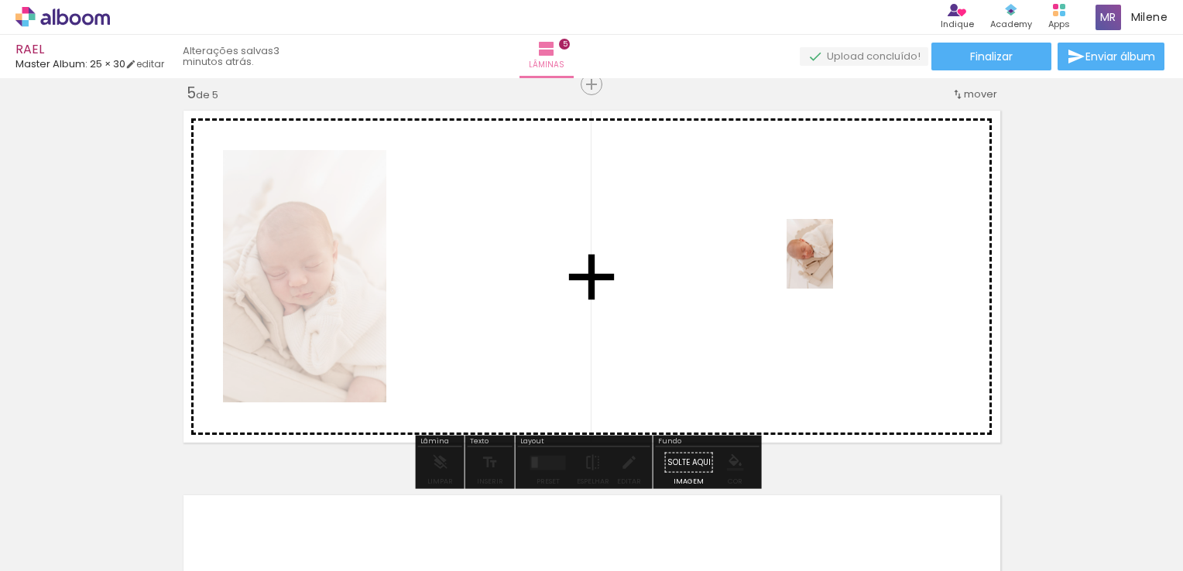
drag, startPoint x: 883, startPoint y: 518, endPoint x: 833, endPoint y: 262, distance: 261.0
click at [833, 262] on quentale-workspace at bounding box center [591, 285] width 1183 height 571
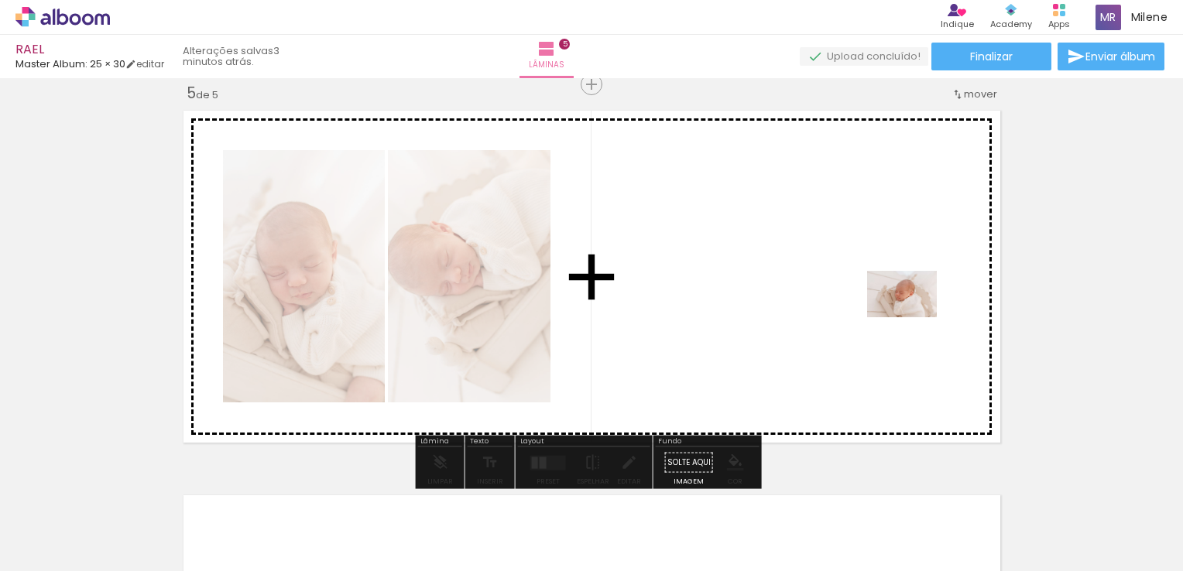
drag, startPoint x: 993, startPoint y: 539, endPoint x: 914, endPoint y: 317, distance: 235.1
click at [914, 317] on quentale-workspace at bounding box center [591, 285] width 1183 height 571
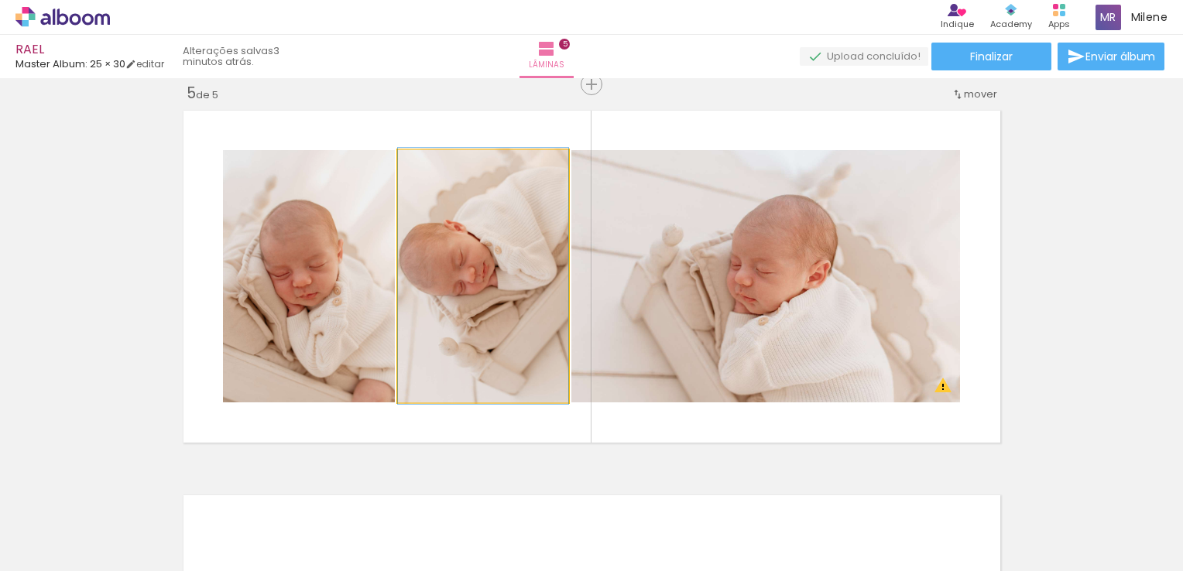
click at [492, 248] on quentale-photo at bounding box center [483, 276] width 170 height 252
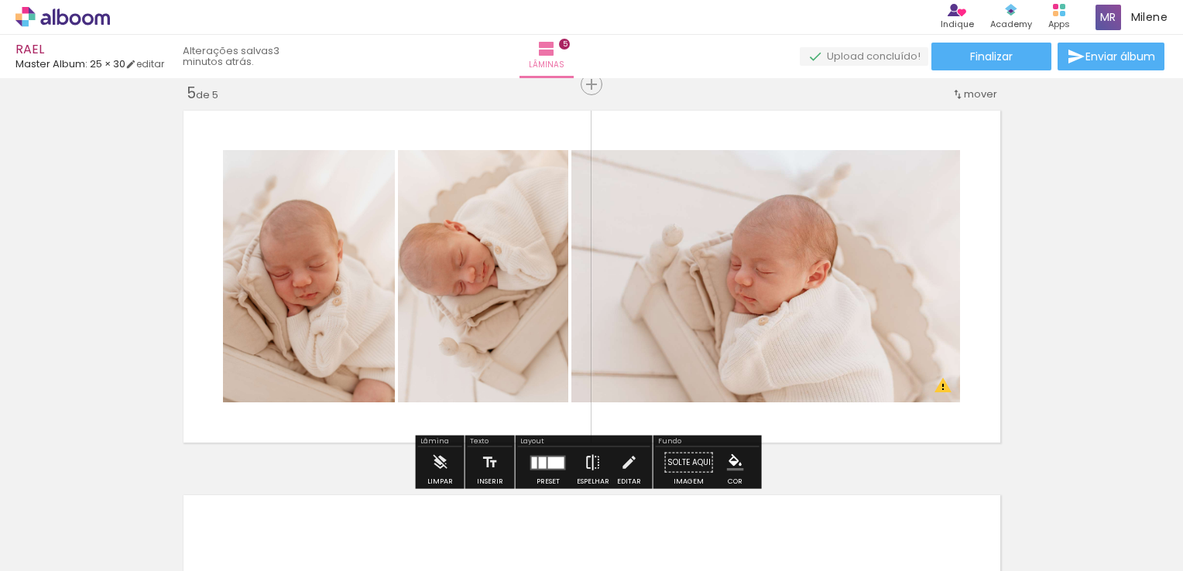
click at [585, 458] on iron-icon at bounding box center [593, 462] width 17 height 31
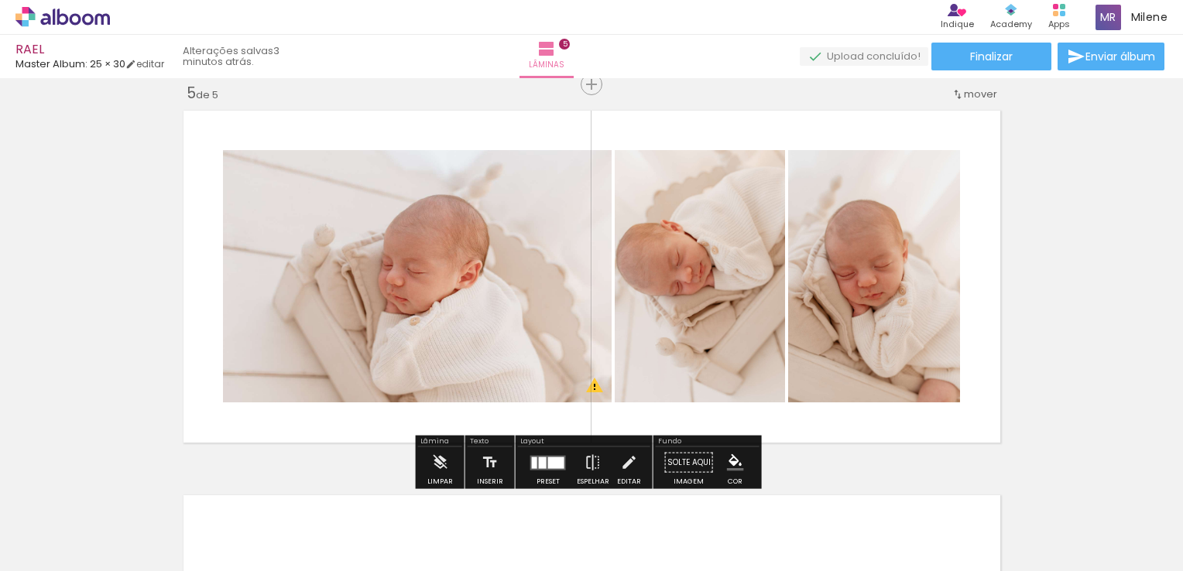
click at [677, 366] on quentale-photo at bounding box center [700, 276] width 170 height 252
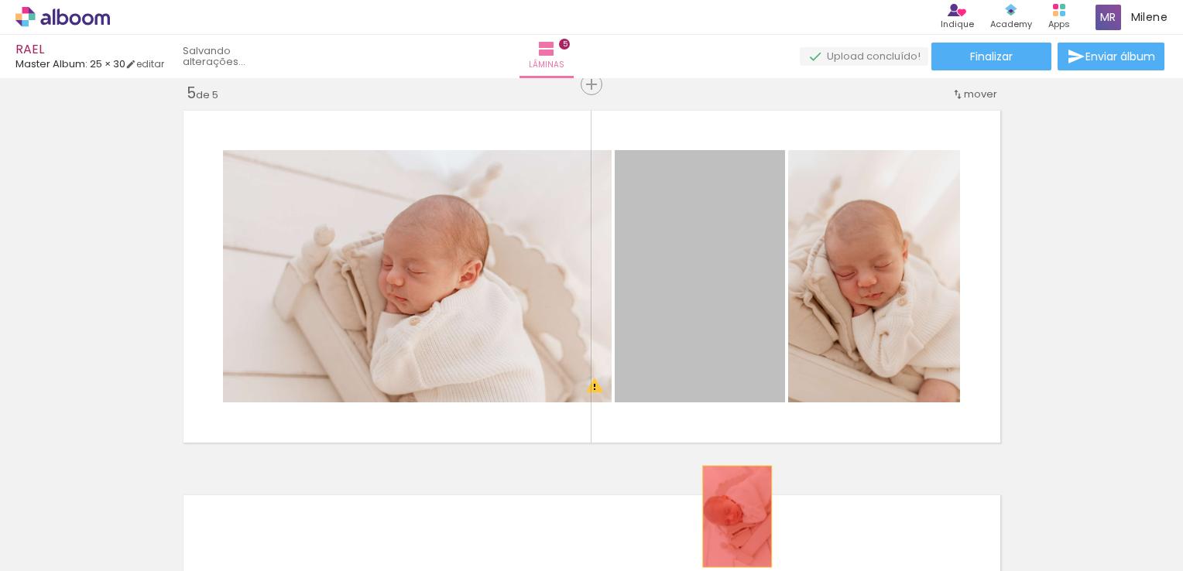
drag, startPoint x: 701, startPoint y: 255, endPoint x: 731, endPoint y: 516, distance: 262.6
click at [731, 516] on quentale-workspace at bounding box center [591, 285] width 1183 height 571
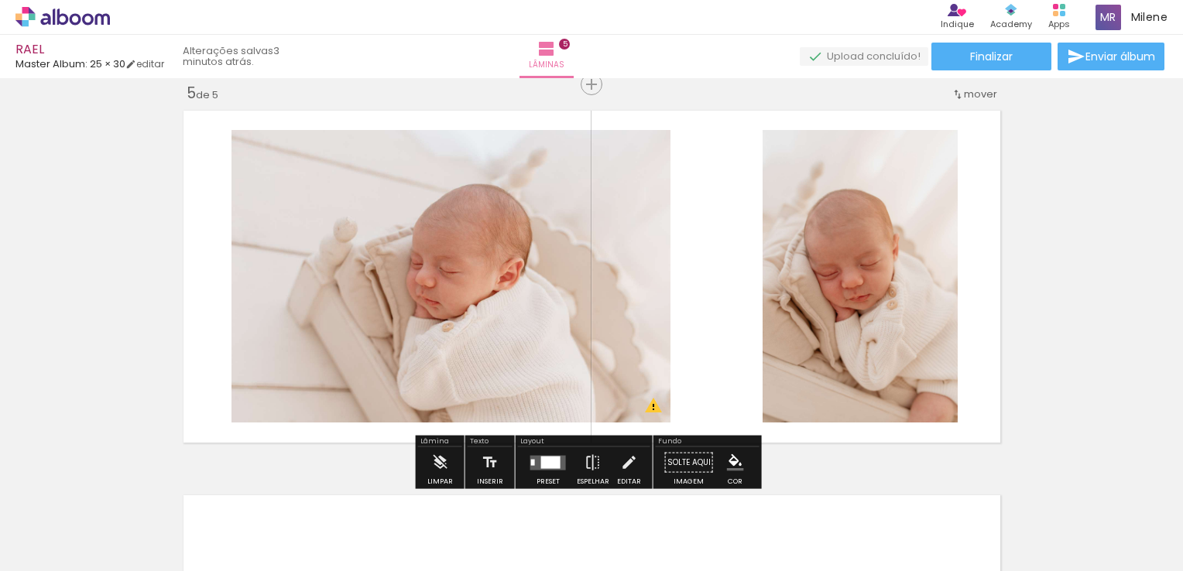
scroll to position [1868, 0]
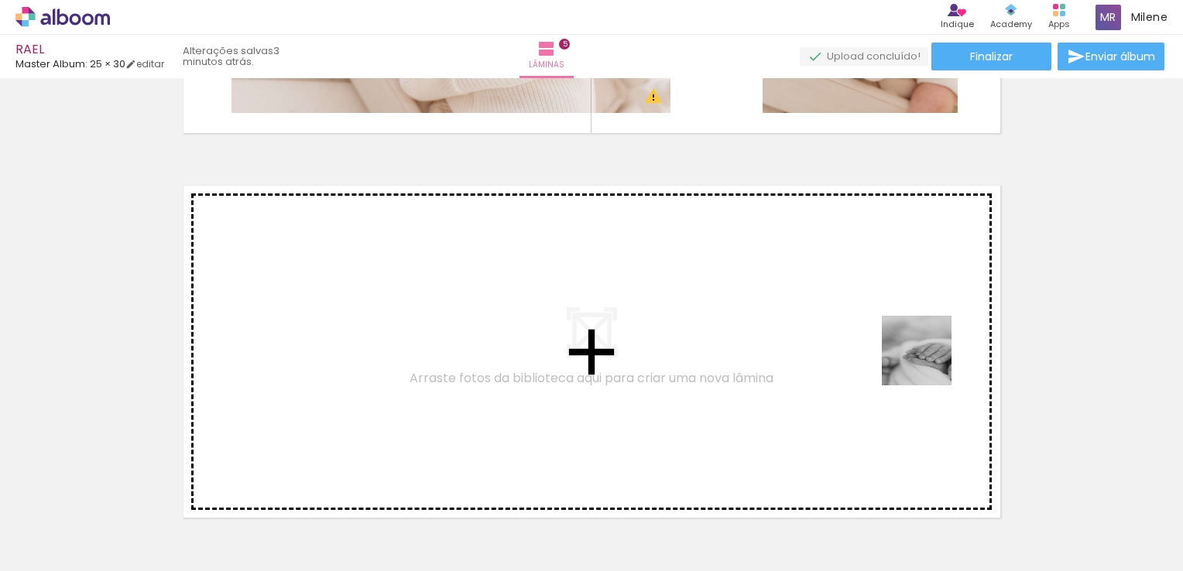
drag, startPoint x: 1073, startPoint y: 526, endPoint x: 908, endPoint y: 336, distance: 251.9
click at [908, 336] on quentale-workspace at bounding box center [591, 285] width 1183 height 571
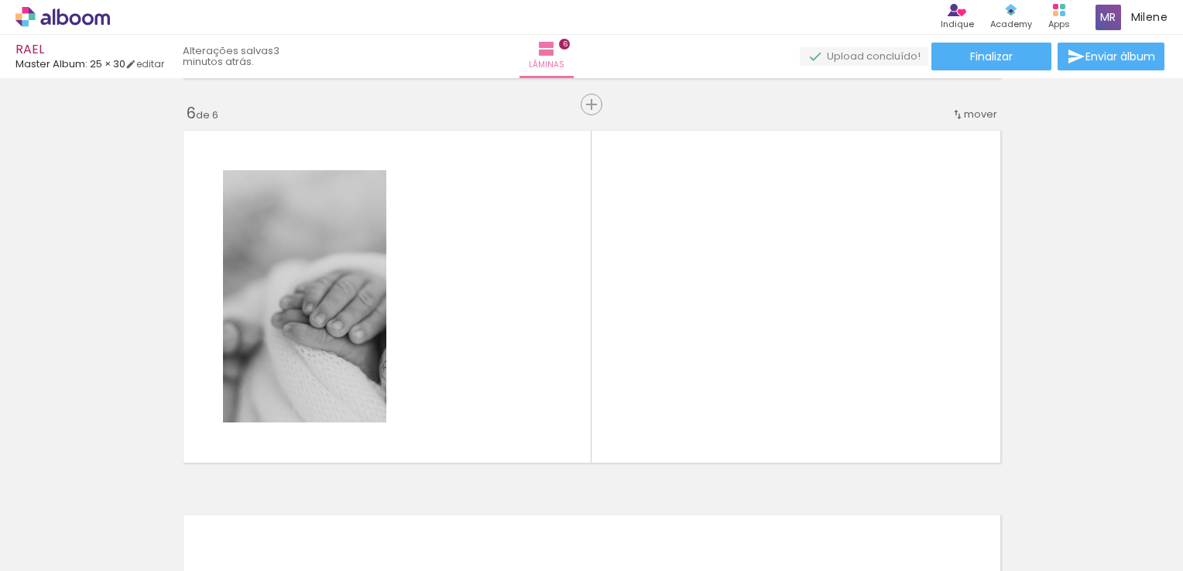
scroll to position [1943, 0]
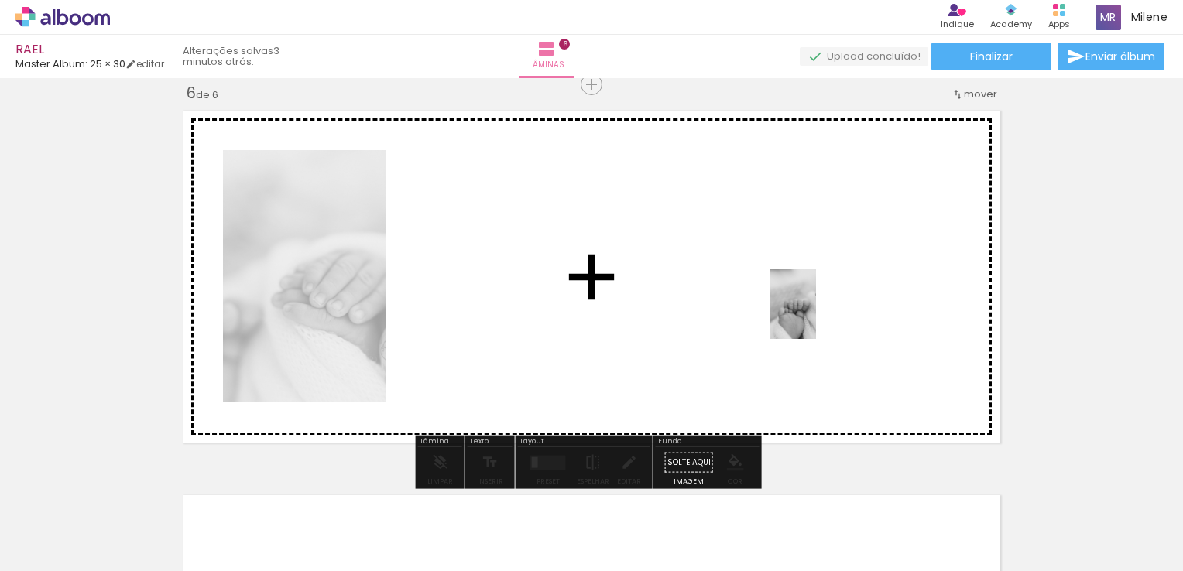
drag, startPoint x: 1158, startPoint y: 530, endPoint x: 816, endPoint y: 316, distance: 403.4
click at [816, 316] on quentale-workspace at bounding box center [591, 285] width 1183 height 571
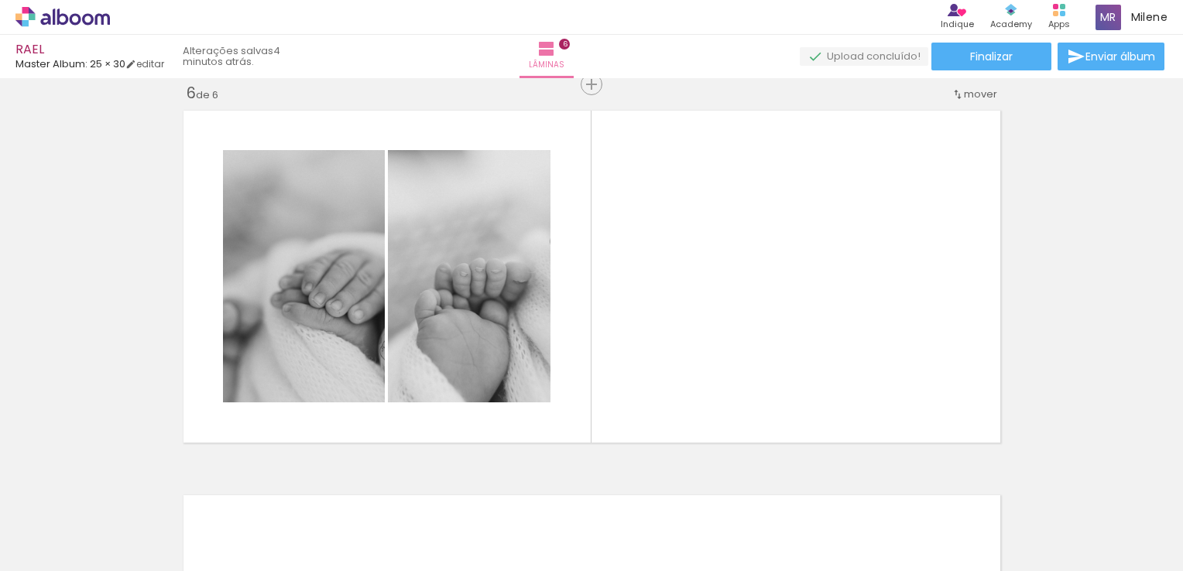
scroll to position [0, 869]
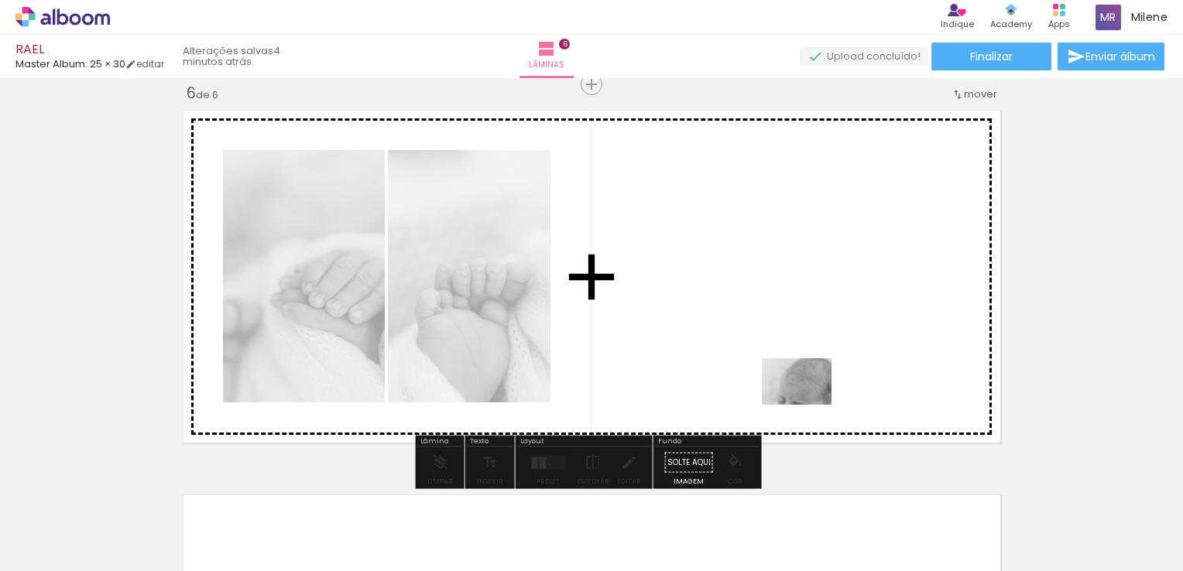
drag, startPoint x: 784, startPoint y: 533, endPoint x: 808, endPoint y: 405, distance: 130.1
click at [808, 405] on quentale-workspace at bounding box center [591, 285] width 1183 height 571
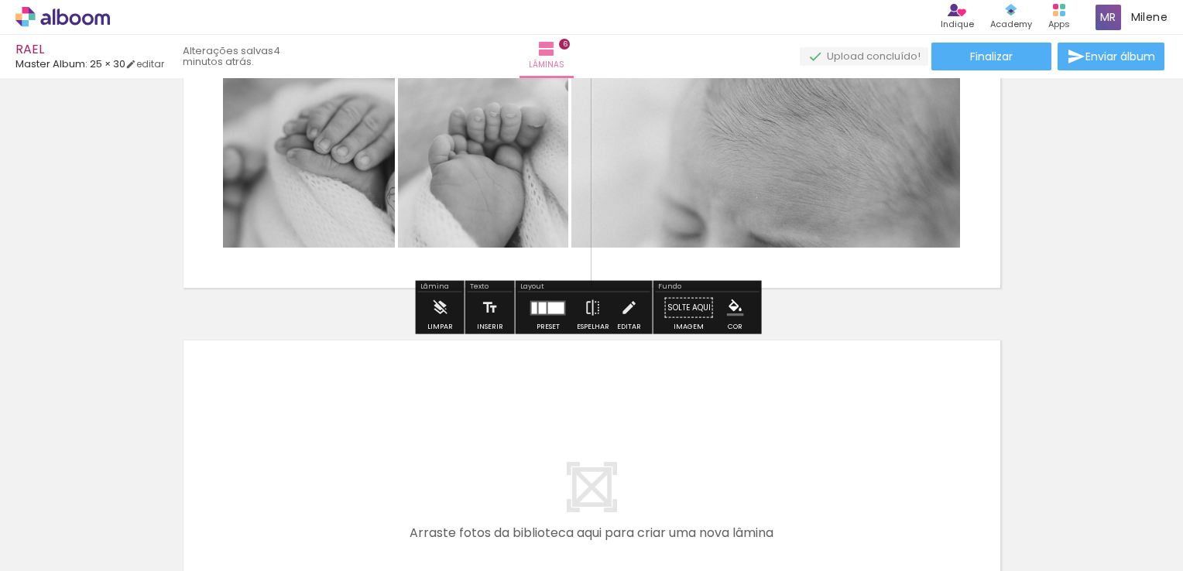
scroll to position [2253, 0]
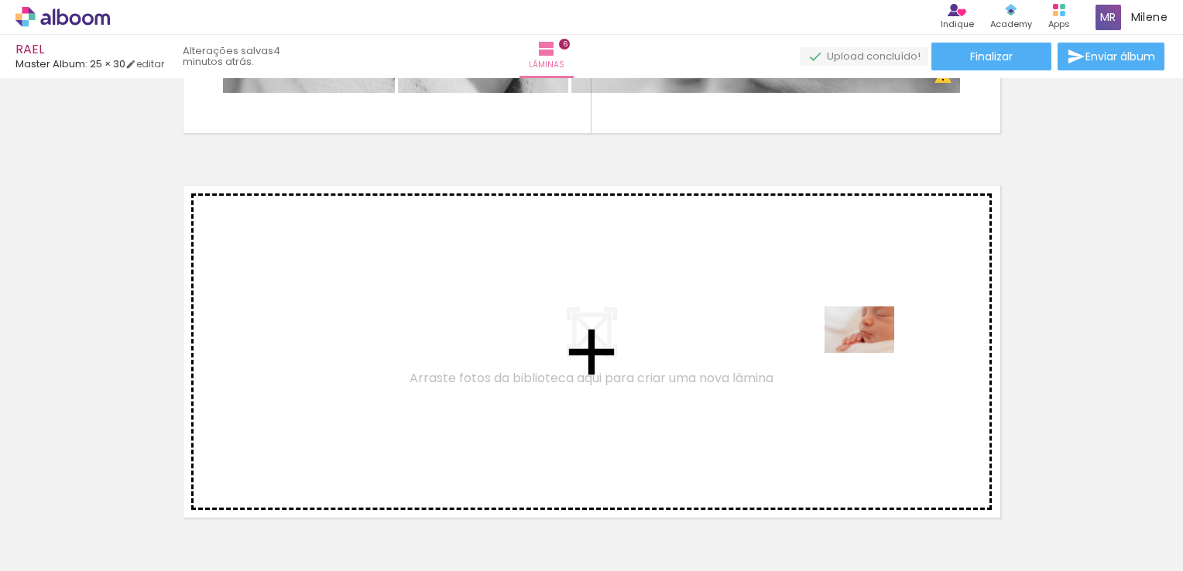
drag, startPoint x: 860, startPoint y: 536, endPoint x: 871, endPoint y: 353, distance: 183.0
click at [871, 353] on quentale-workspace at bounding box center [591, 285] width 1183 height 571
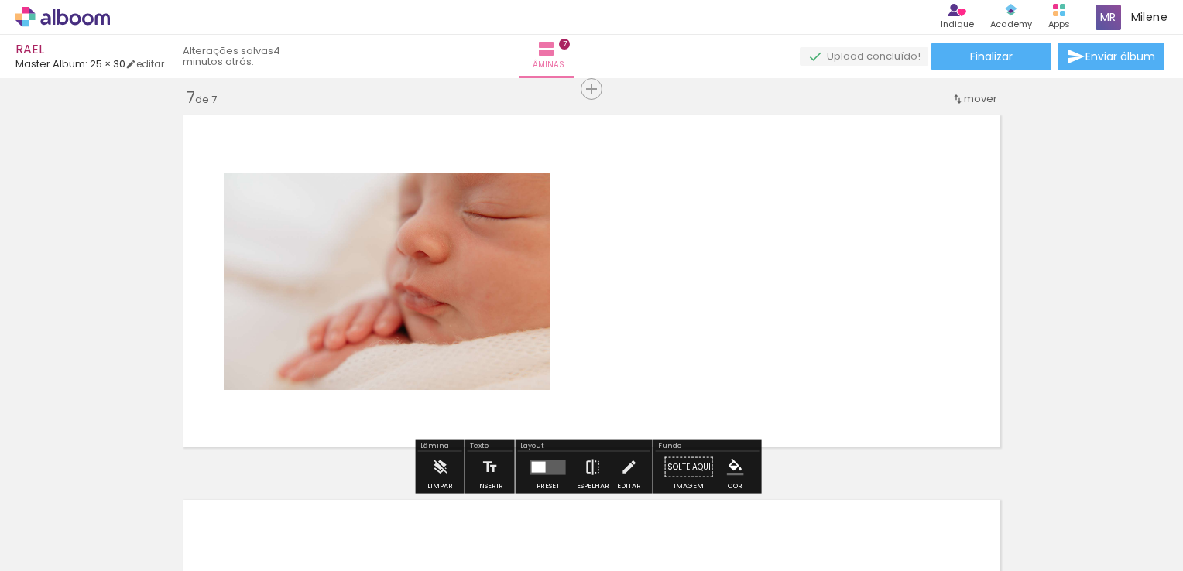
scroll to position [2328, 0]
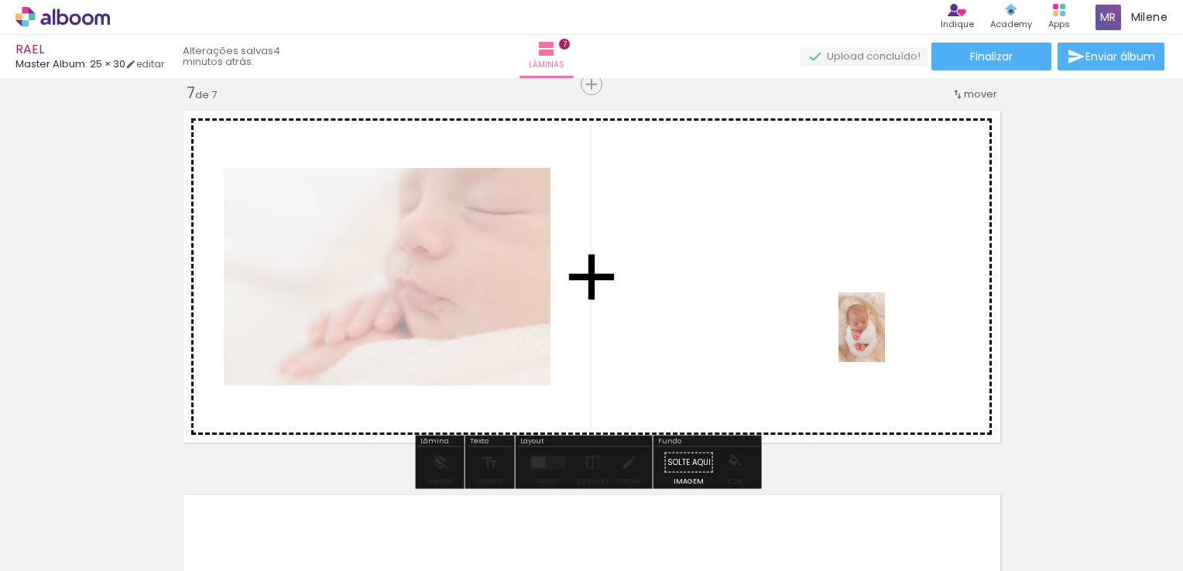
drag, startPoint x: 933, startPoint y: 519, endPoint x: 885, endPoint y: 339, distance: 185.9
click at [885, 339] on quentale-workspace at bounding box center [591, 285] width 1183 height 571
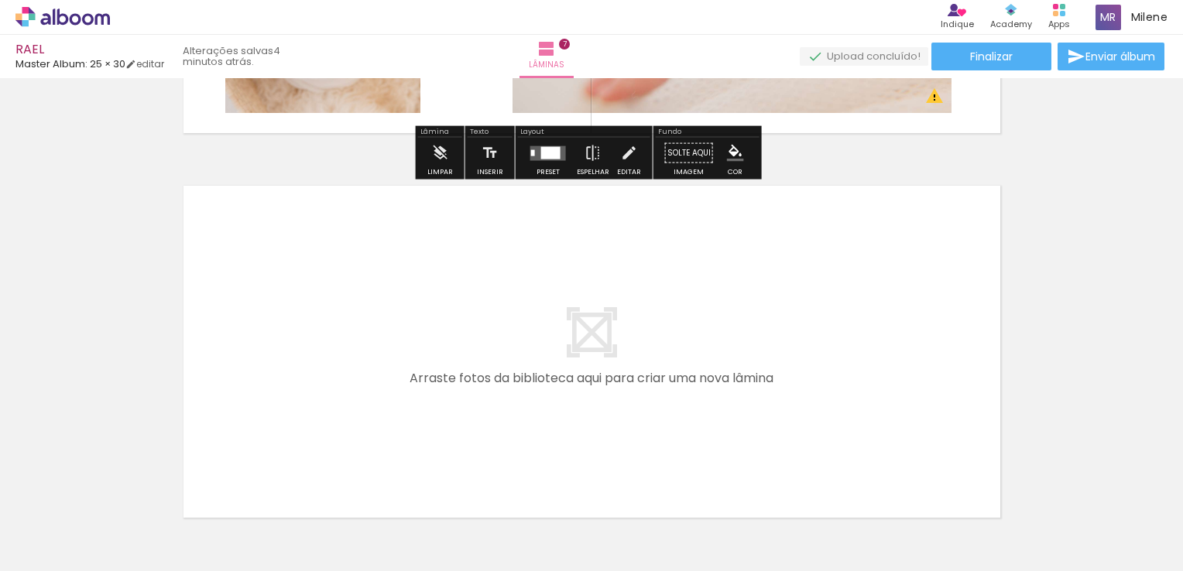
scroll to position [2715, 0]
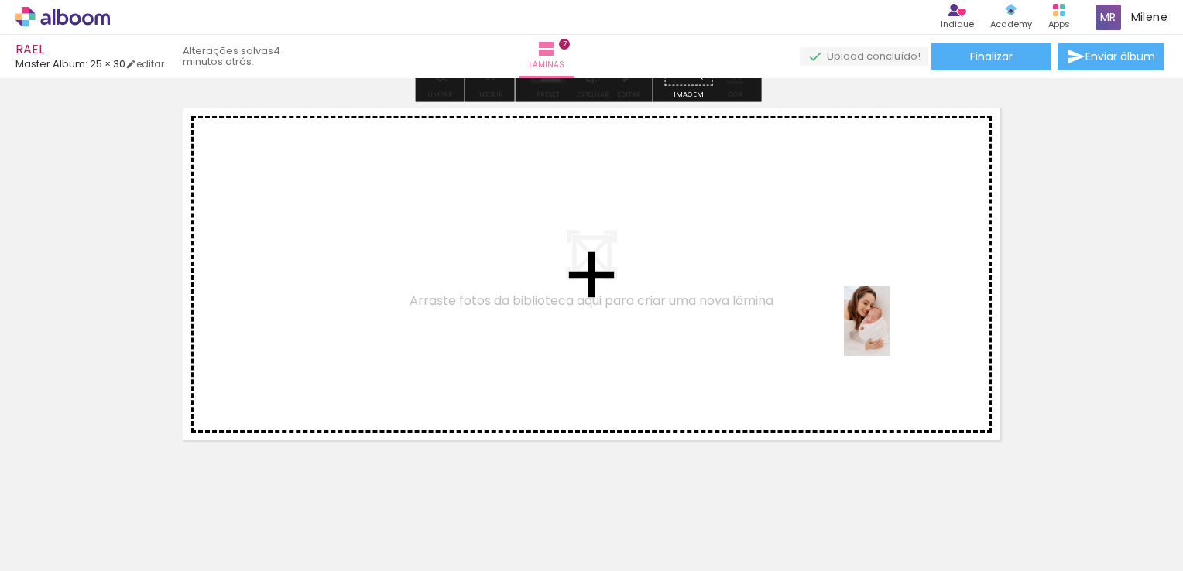
drag, startPoint x: 1016, startPoint y: 522, endPoint x: 886, endPoint y: 324, distance: 237.1
click at [886, 324] on quentale-workspace at bounding box center [591, 285] width 1183 height 571
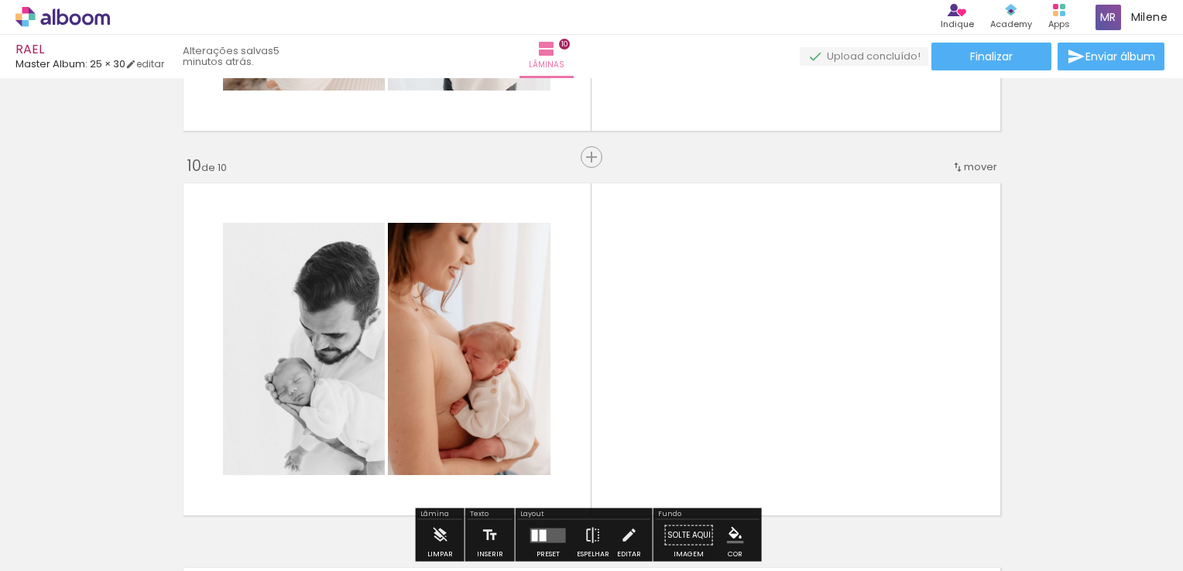
scroll to position [3255, 0]
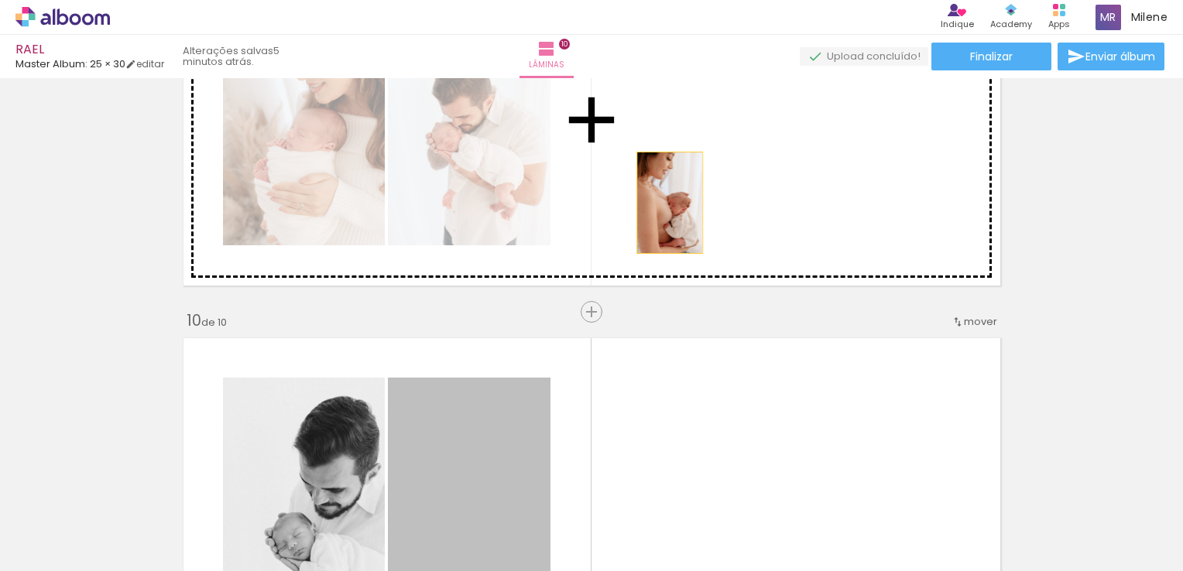
drag, startPoint x: 490, startPoint y: 420, endPoint x: 682, endPoint y: 184, distance: 304.3
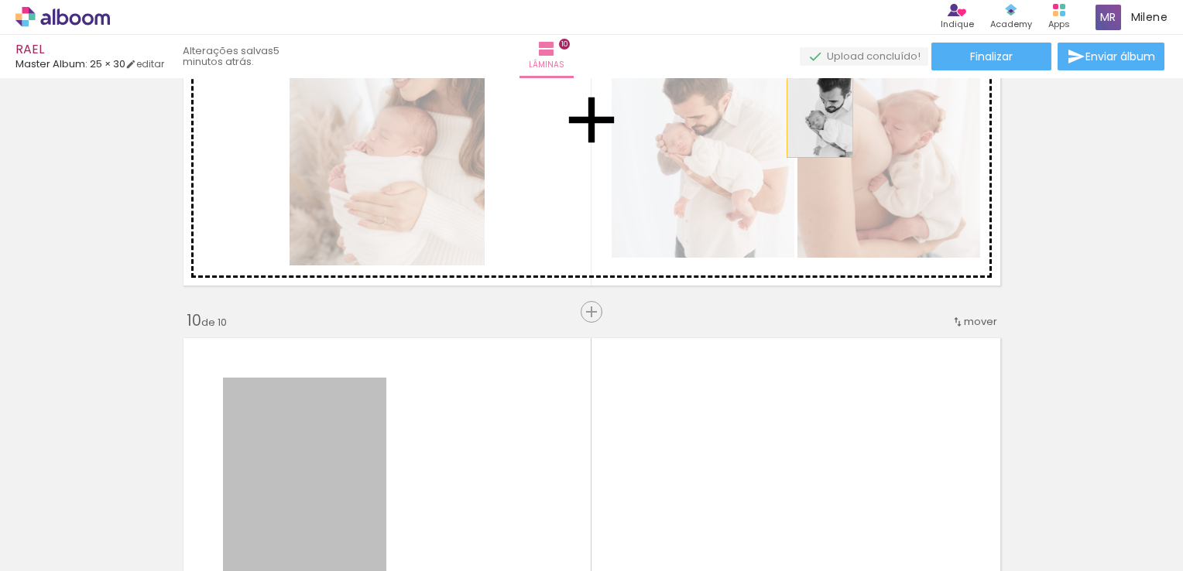
drag, startPoint x: 334, startPoint y: 435, endPoint x: 814, endPoint y: 107, distance: 580.9
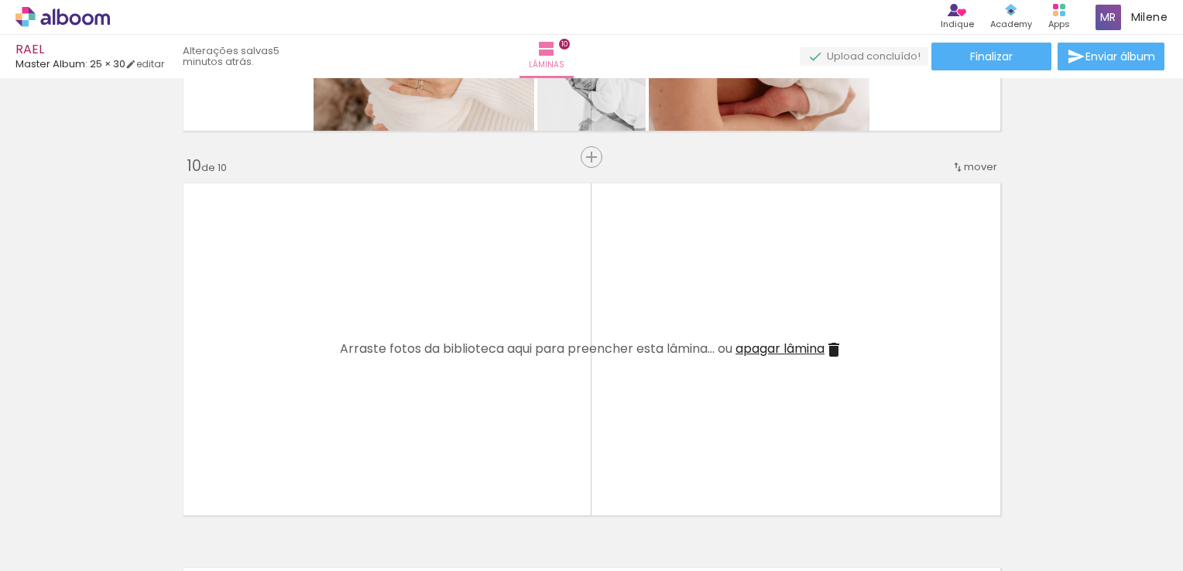
scroll to position [3487, 0]
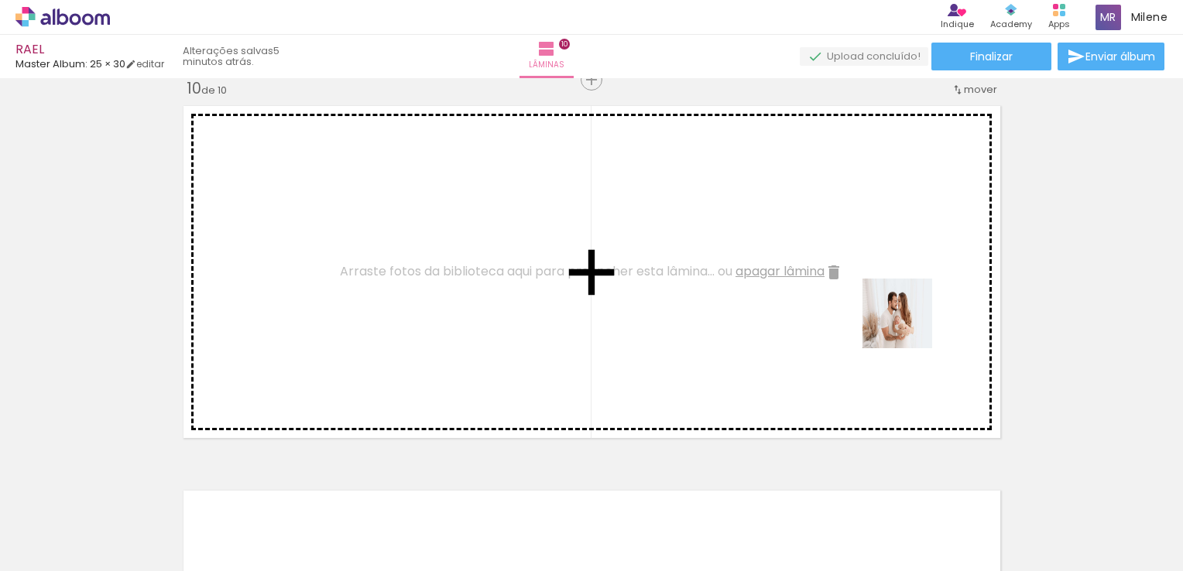
drag, startPoint x: 1064, startPoint y: 530, endPoint x: 898, endPoint y: 320, distance: 268.0
click at [898, 318] on quentale-workspace at bounding box center [591, 285] width 1183 height 571
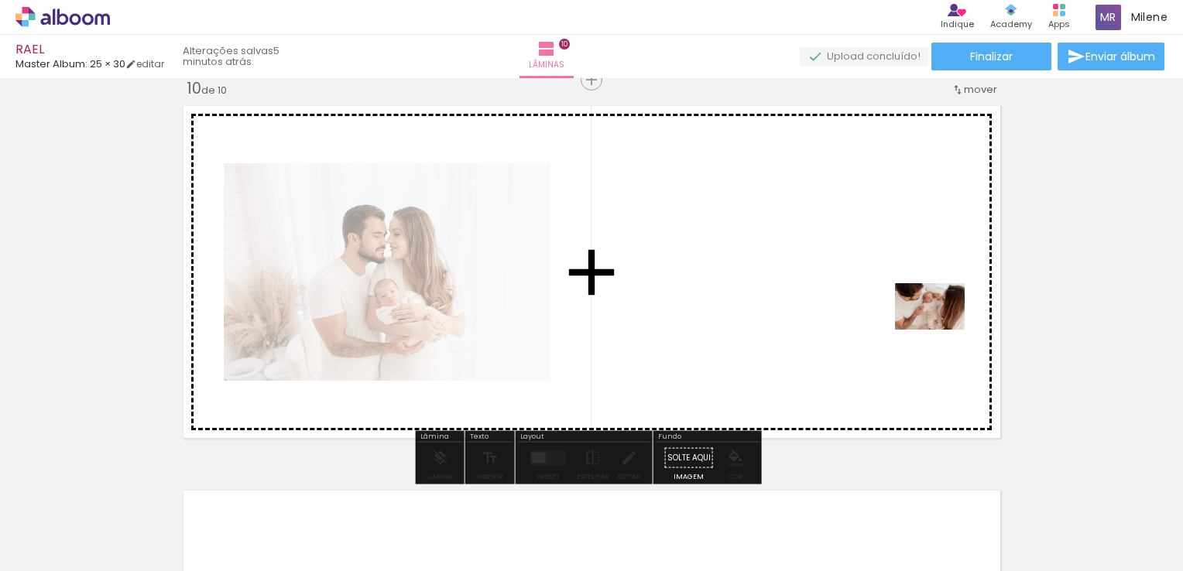
drag, startPoint x: 1123, startPoint y: 521, endPoint x: 941, endPoint y: 330, distance: 263.4
click at [941, 330] on quentale-workspace at bounding box center [591, 285] width 1183 height 571
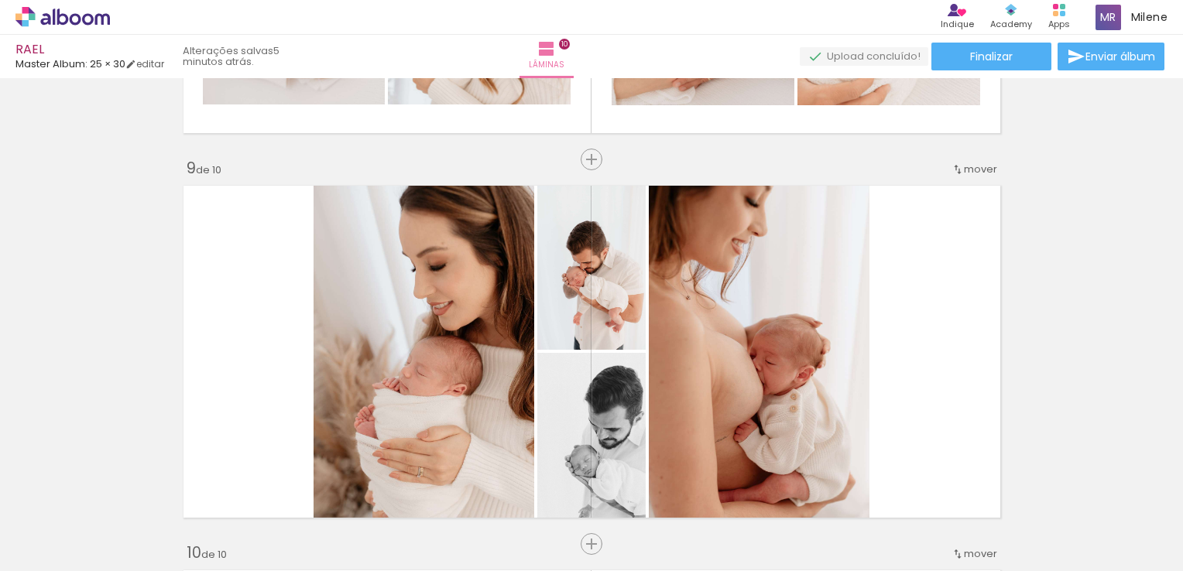
scroll to position [3177, 0]
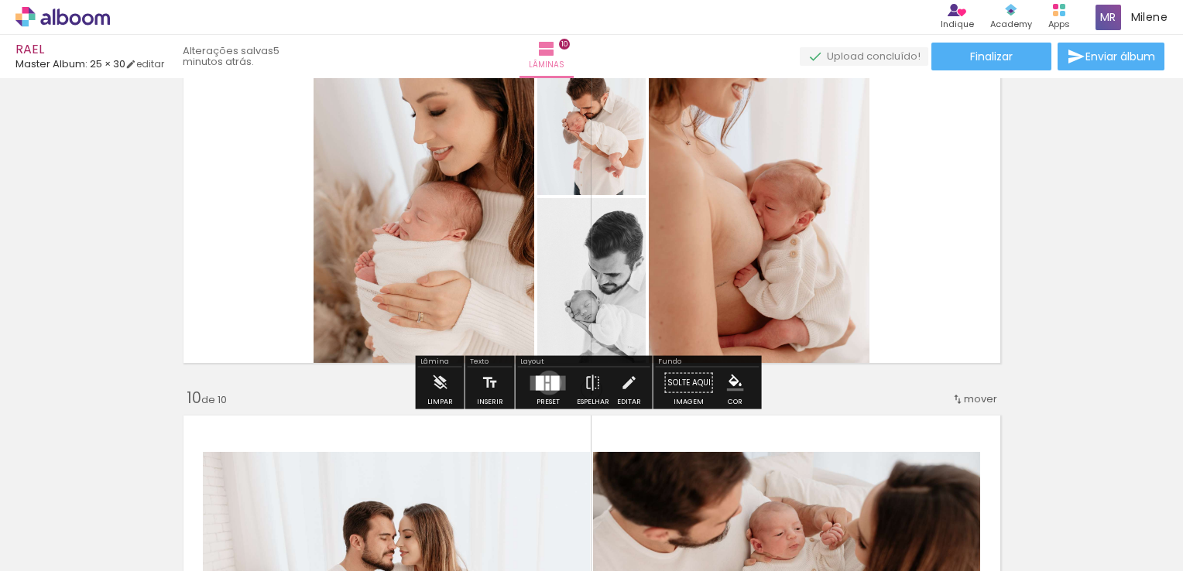
click at [545, 382] on quentale-layouter at bounding box center [548, 382] width 36 height 15
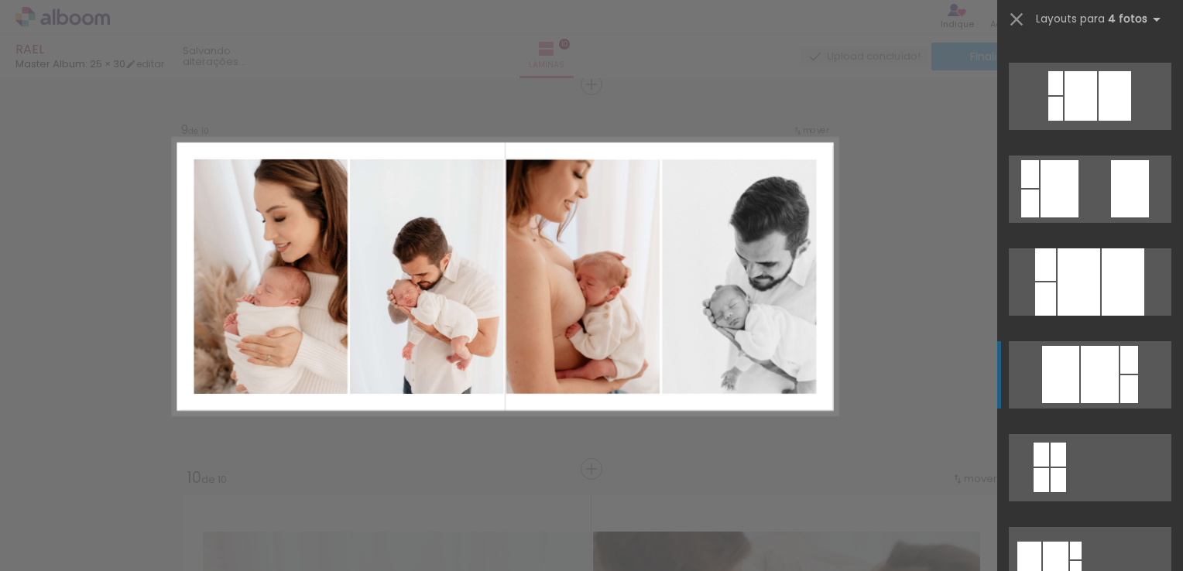
scroll to position [1084, 0]
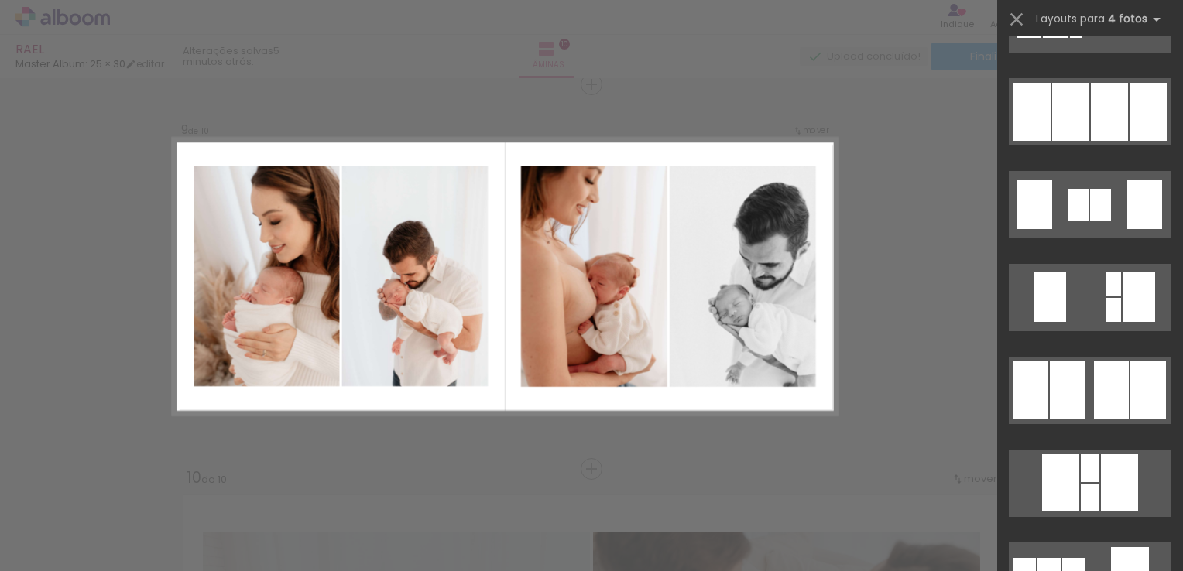
click at [1102, 393] on div at bounding box center [1111, 390] width 35 height 57
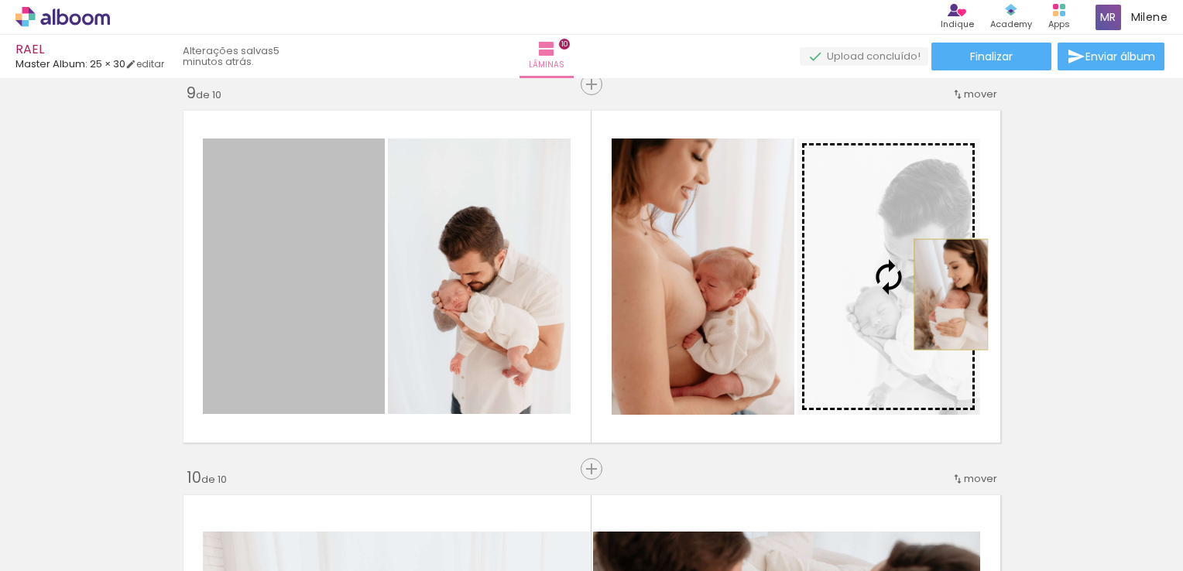
drag, startPoint x: 301, startPoint y: 289, endPoint x: 945, endPoint y: 294, distance: 643.4
click at [0, 0] on slot at bounding box center [0, 0] width 0 height 0
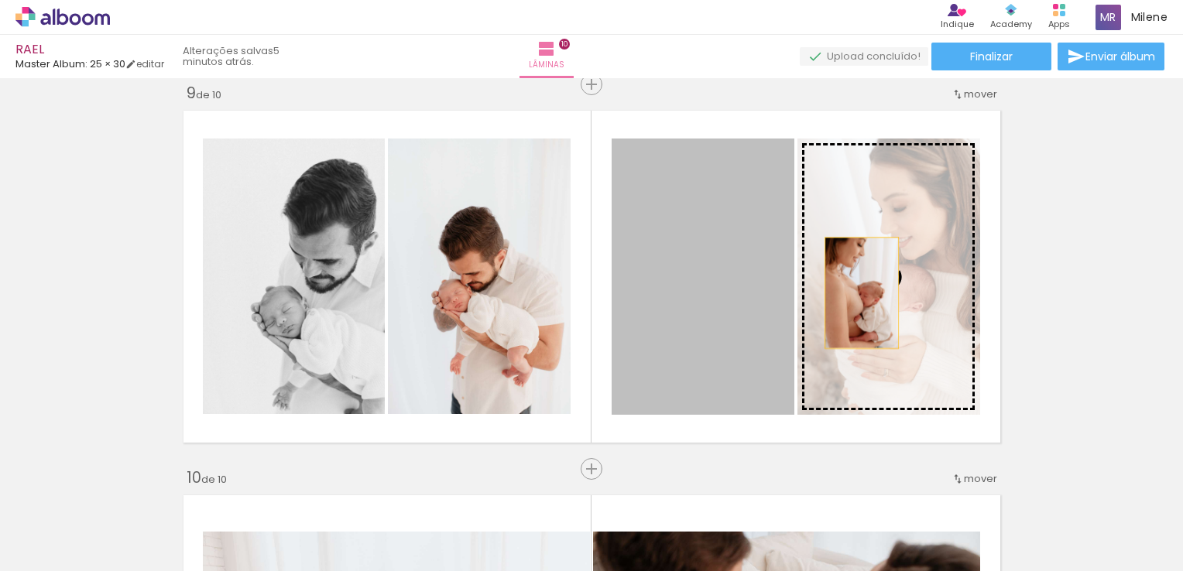
drag, startPoint x: 740, startPoint y: 293, endPoint x: 856, endPoint y: 293, distance: 115.4
click at [0, 0] on slot at bounding box center [0, 0] width 0 height 0
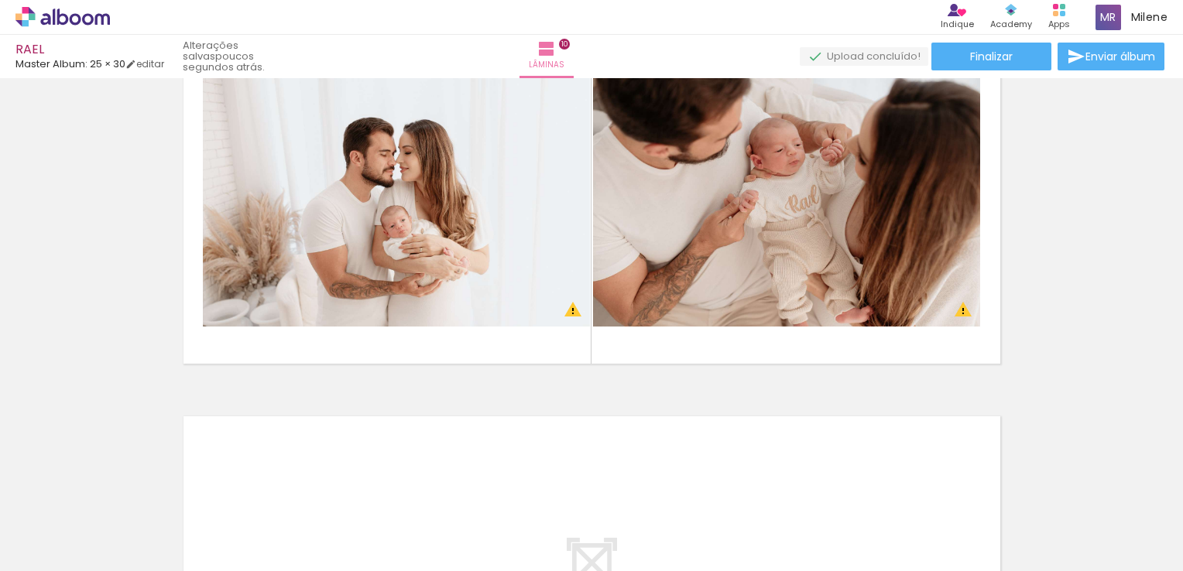
scroll to position [3484, 0]
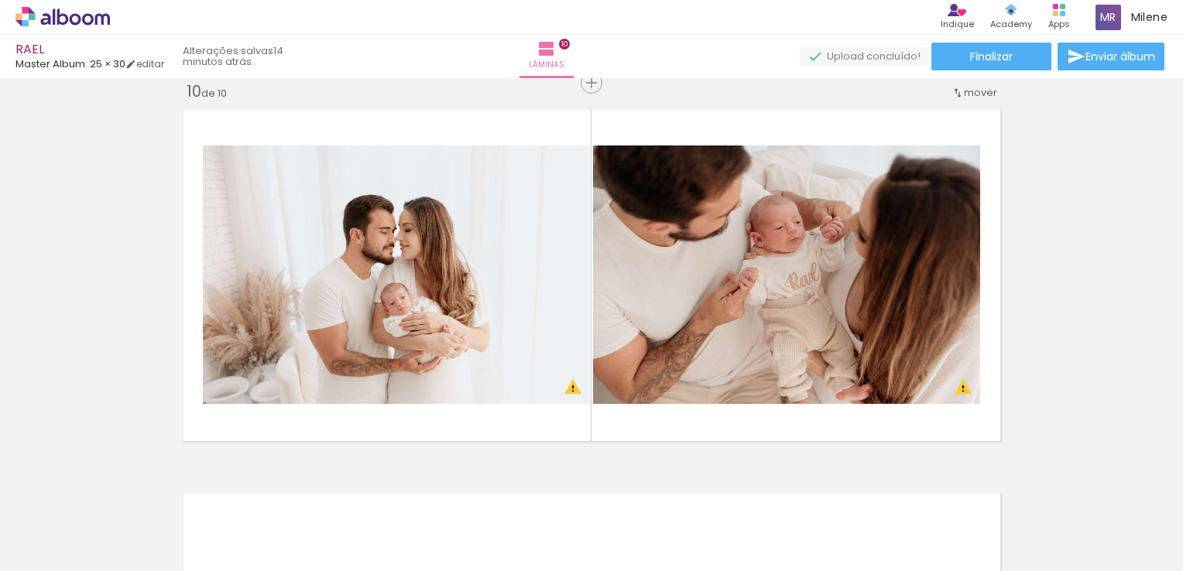
scroll to position [0, 1549]
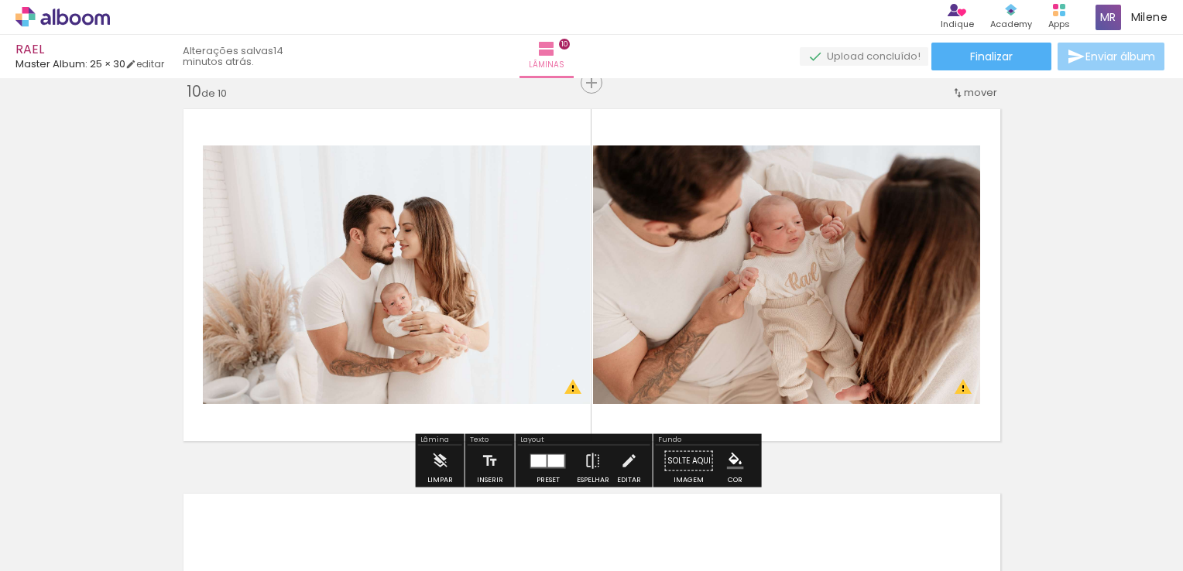
click at [1078, 57] on iron-icon at bounding box center [1076, 56] width 19 height 19
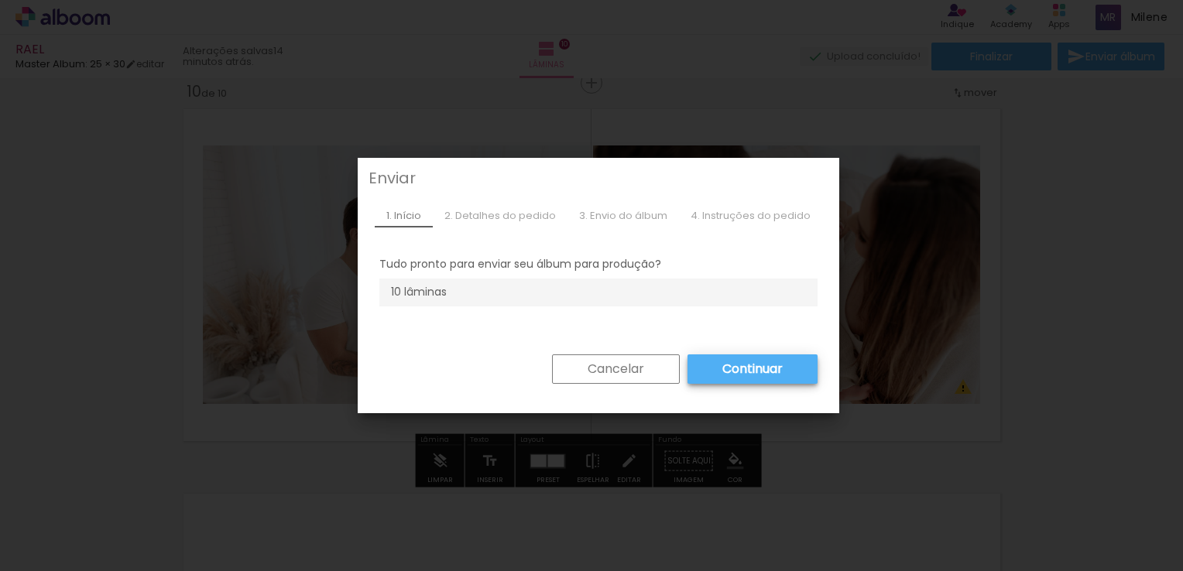
click at [0, 0] on slot "Cancelar" at bounding box center [0, 0] width 0 height 0
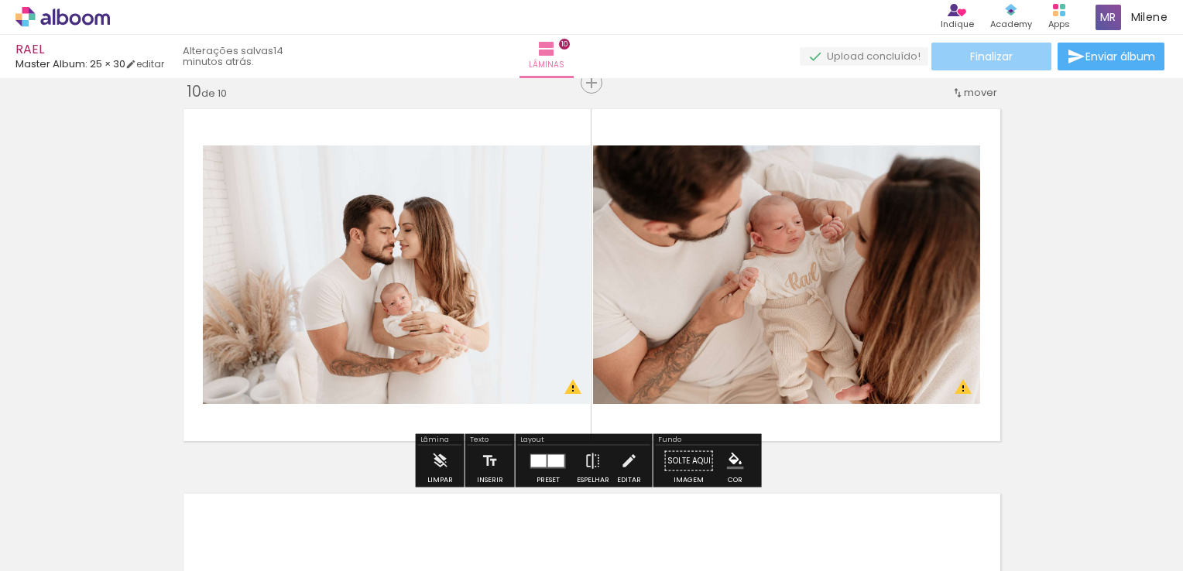
click at [1008, 57] on paper-button "Finalizar" at bounding box center [991, 57] width 120 height 28
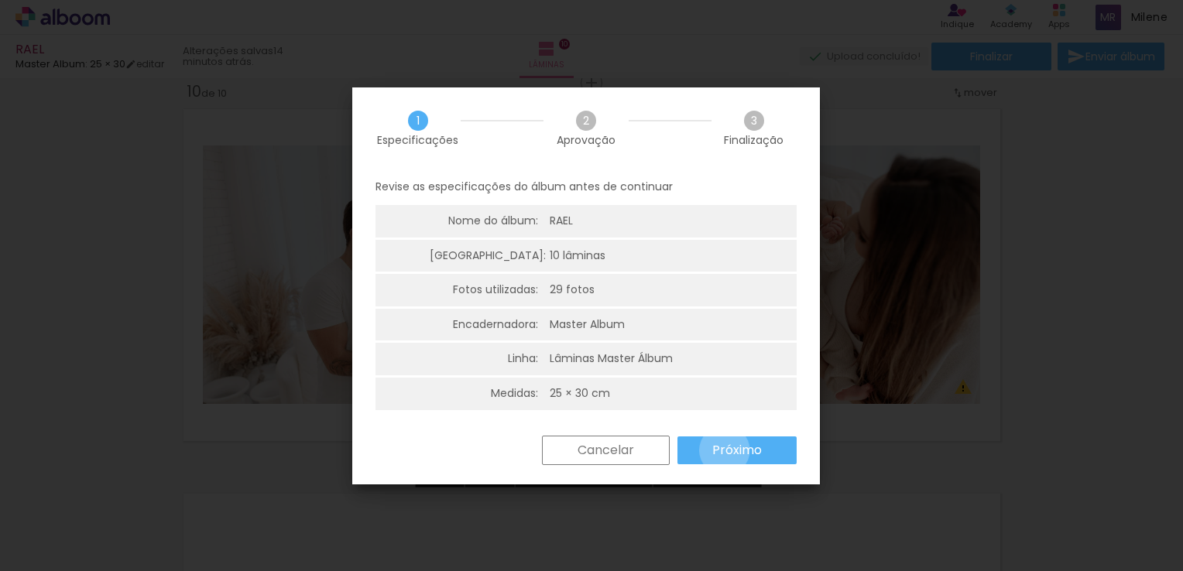
click at [0, 0] on slot "Próximo" at bounding box center [0, 0] width 0 height 0
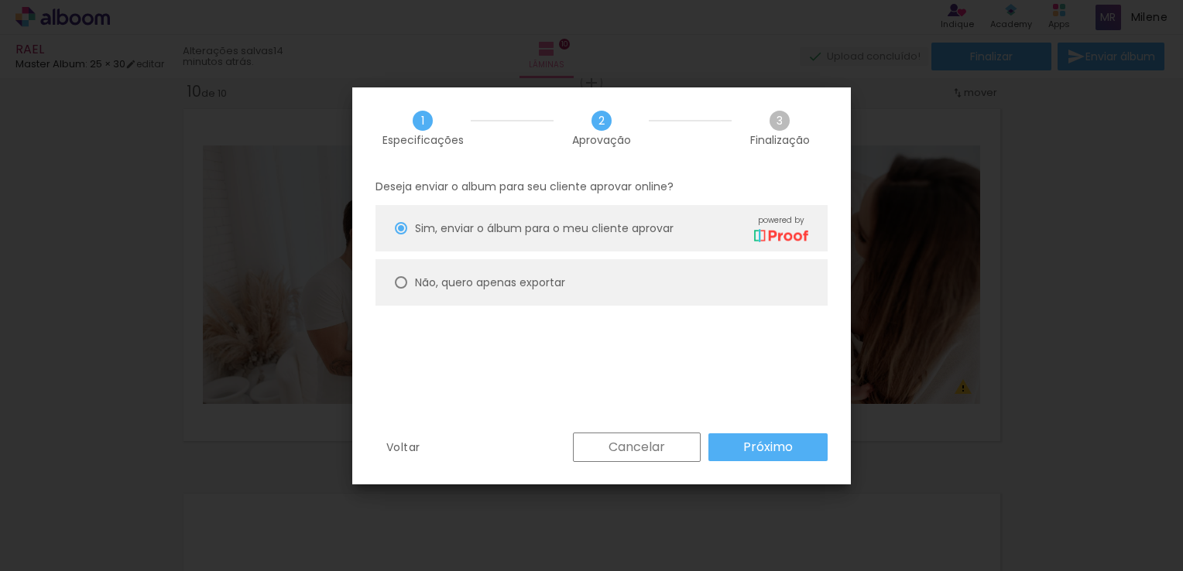
click at [0, 0] on slot "Não, quero apenas exportar" at bounding box center [0, 0] width 0 height 0
type paper-radio-button "on"
click at [0, 0] on slot "Próximo" at bounding box center [0, 0] width 0 height 0
type input "Alta, 300 DPI"
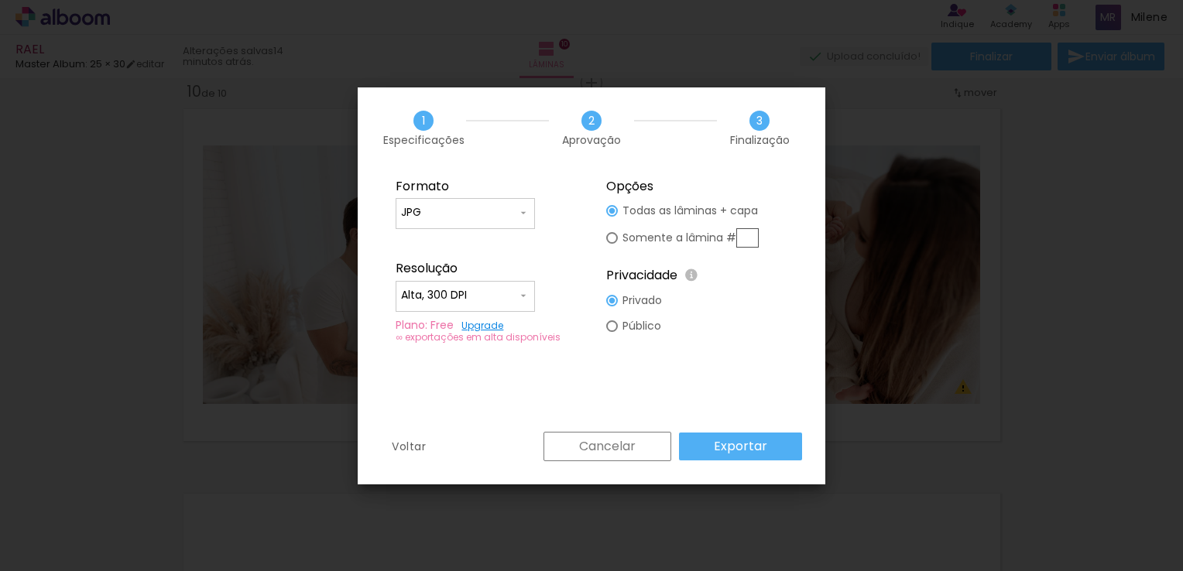
click at [0, 0] on slot "Exportar" at bounding box center [0, 0] width 0 height 0
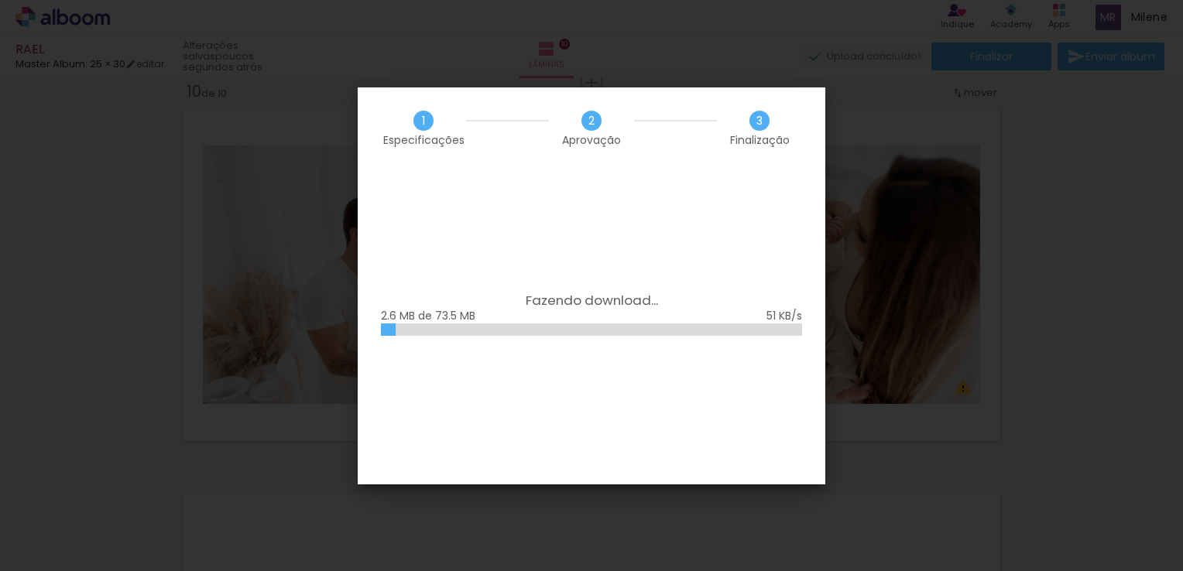
scroll to position [0, 1549]
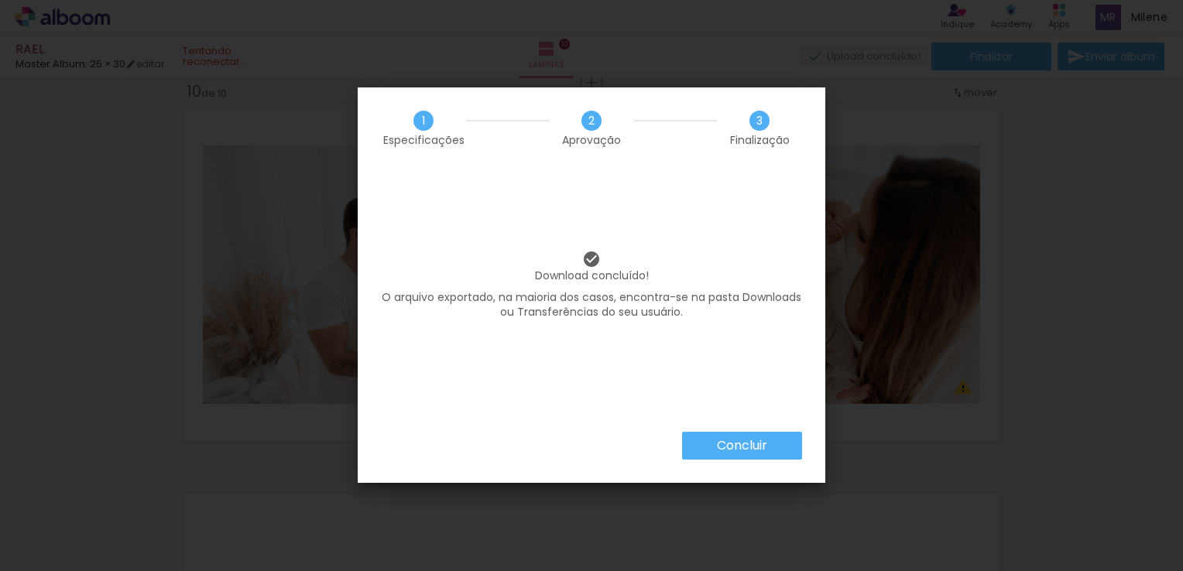
scroll to position [0, 1549]
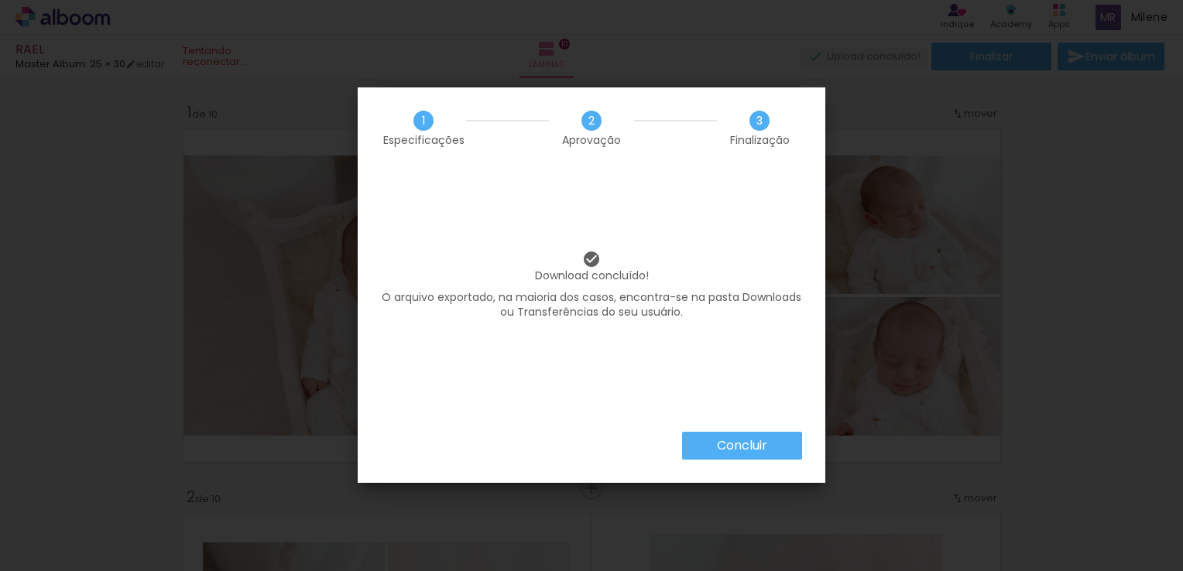
click at [716, 435] on paper-button "Concluir" at bounding box center [742, 446] width 120 height 28
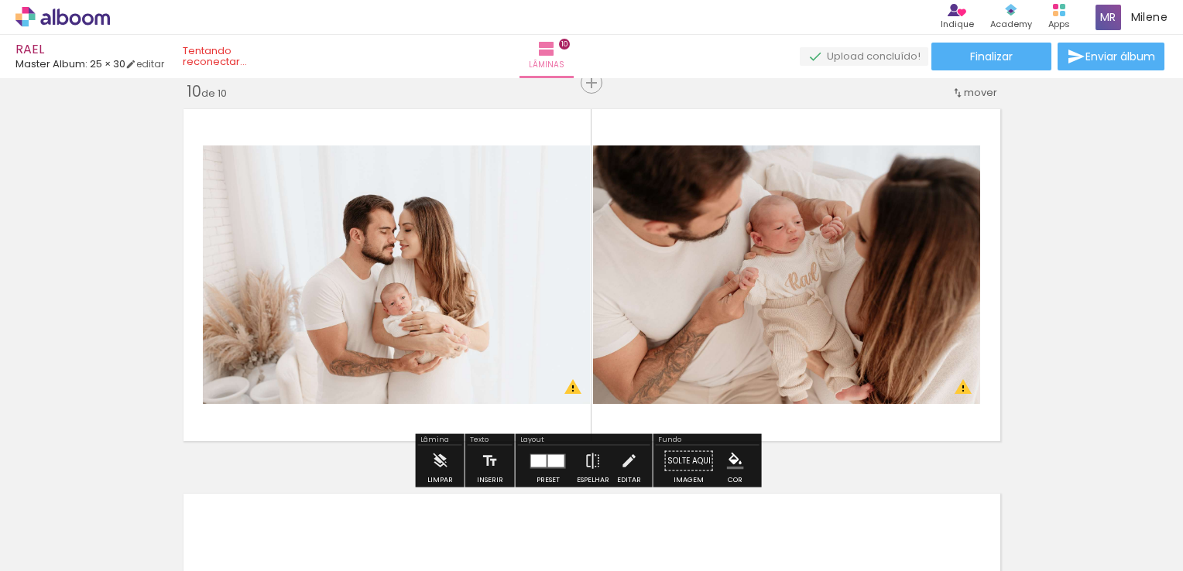
scroll to position [0, 1549]
